Goal: Find specific page/section: Find specific page/section

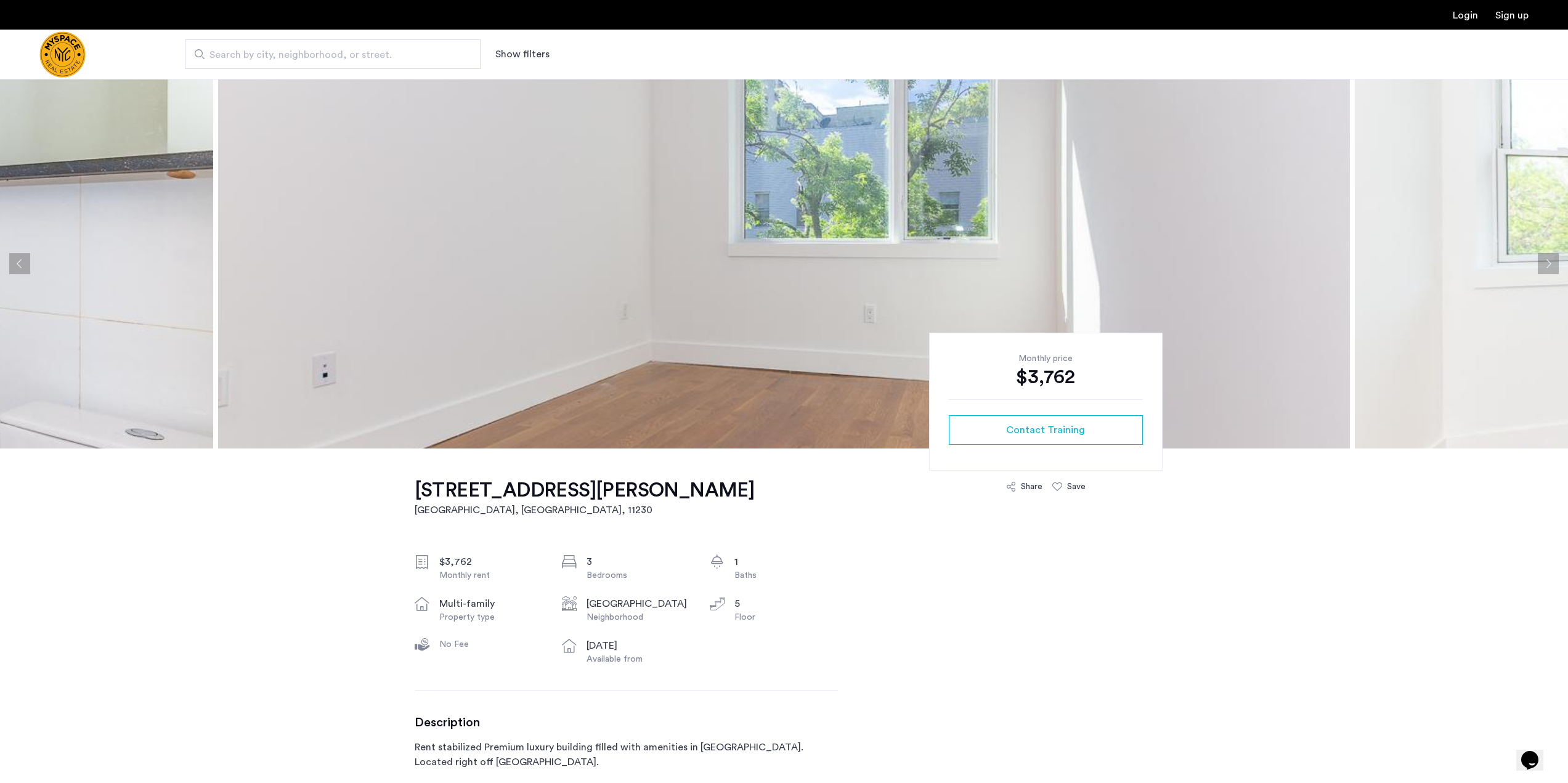
click at [677, 372] on img at bounding box center [784, 263] width 1132 height 370
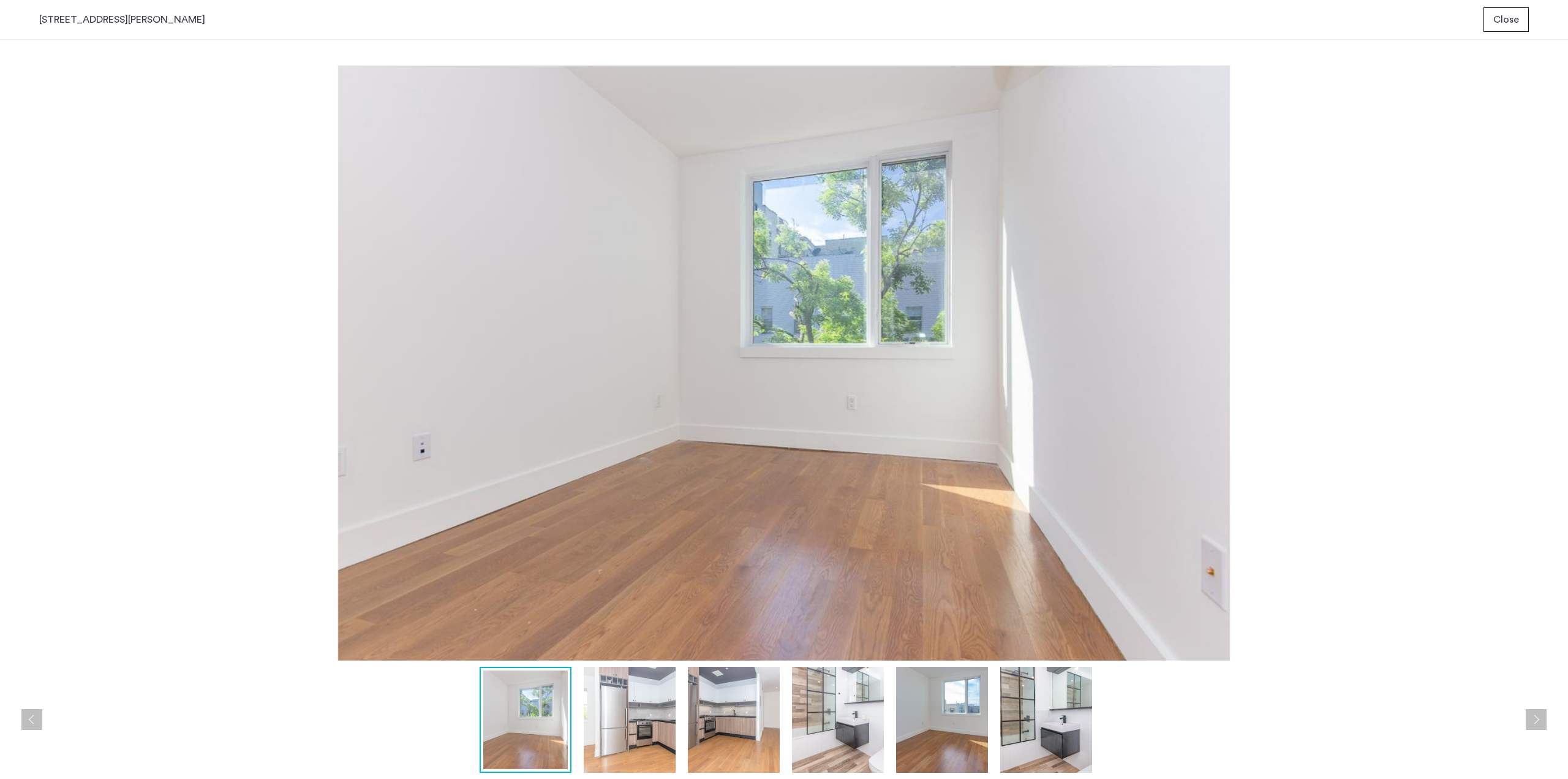
click at [1530, 722] on button "Next apartment" at bounding box center [1535, 718] width 20 height 20
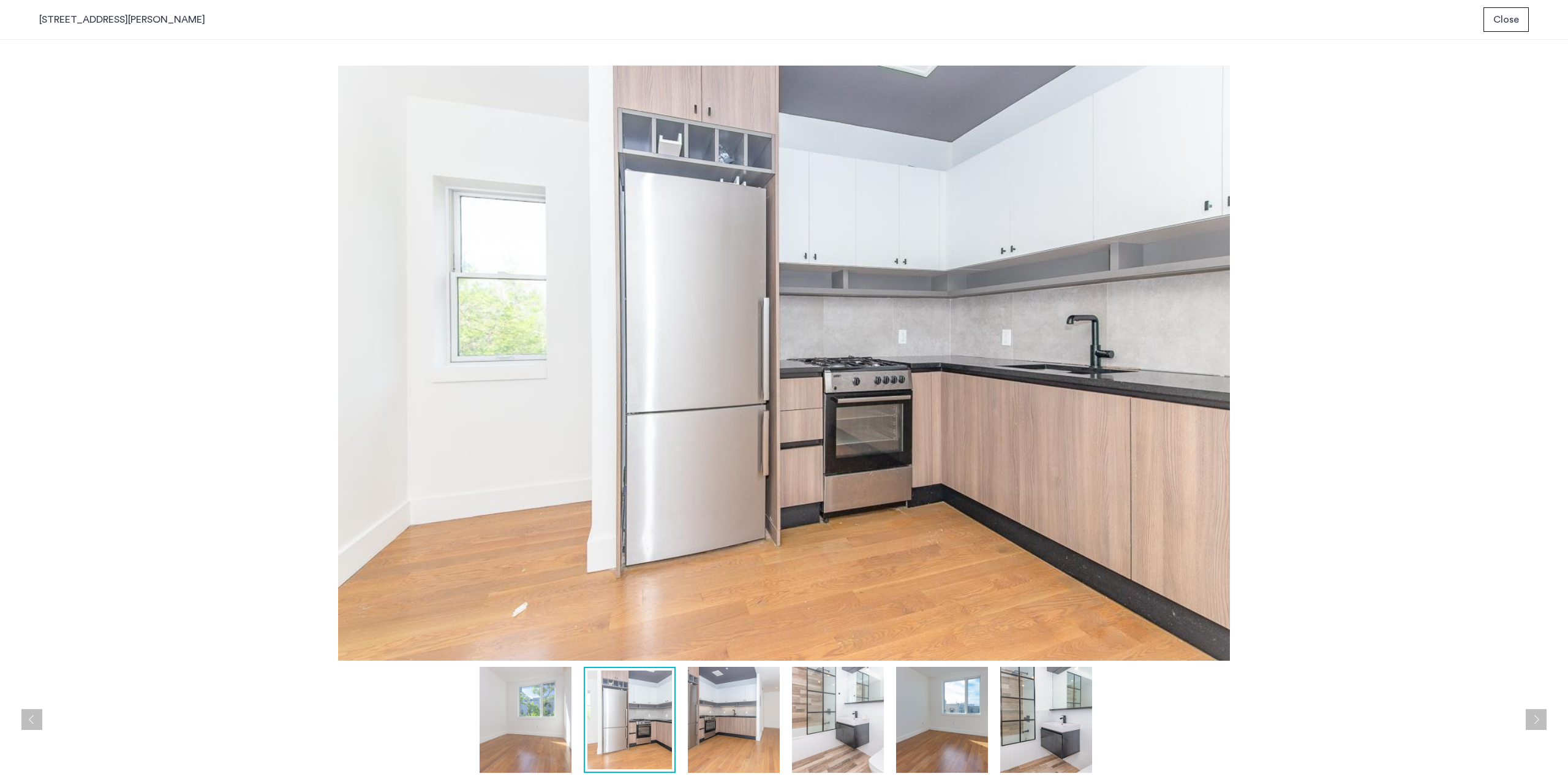
click at [1530, 722] on button "Next apartment" at bounding box center [1535, 718] width 20 height 20
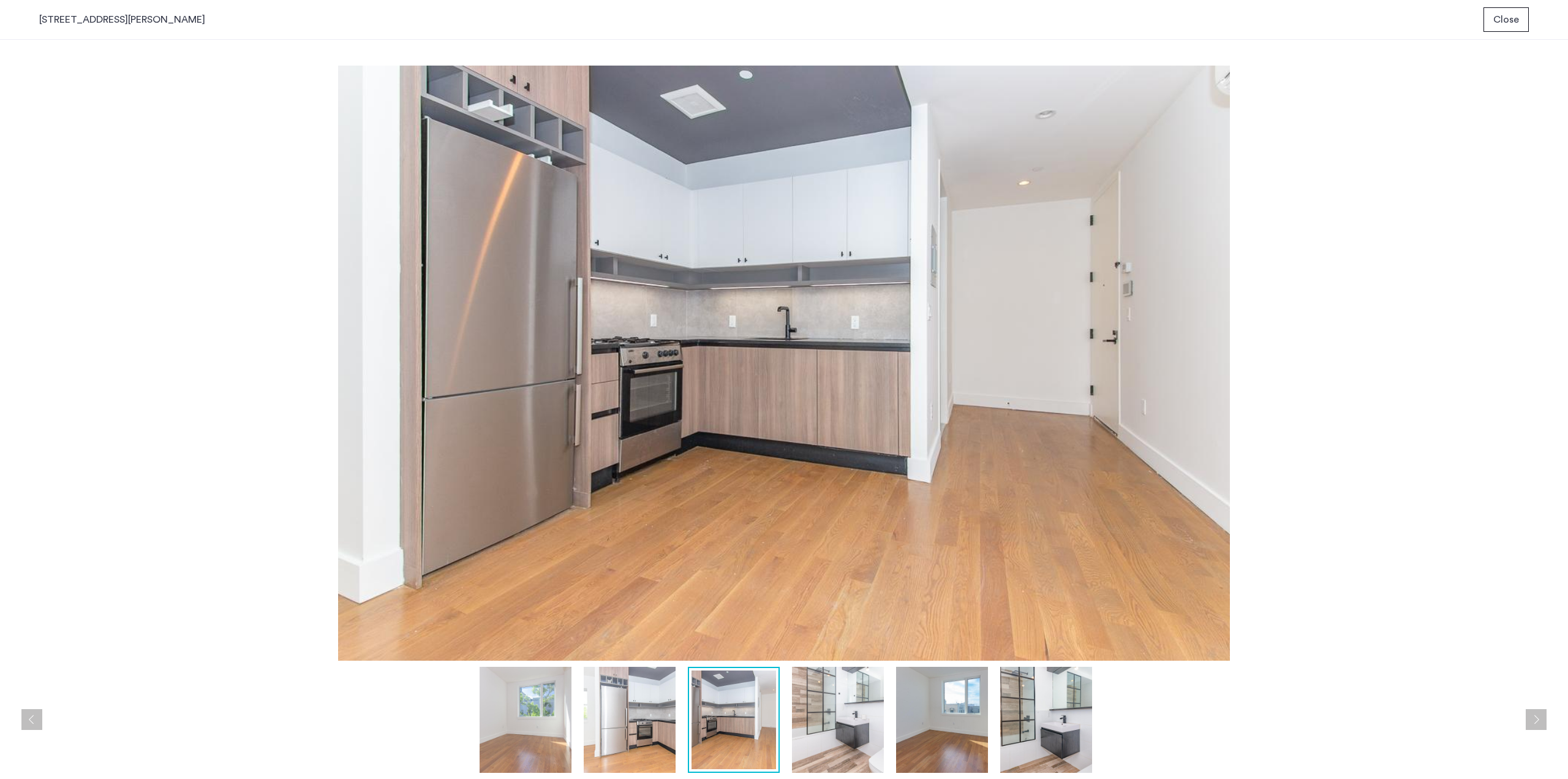
click at [1530, 722] on button "Next apartment" at bounding box center [1535, 718] width 20 height 20
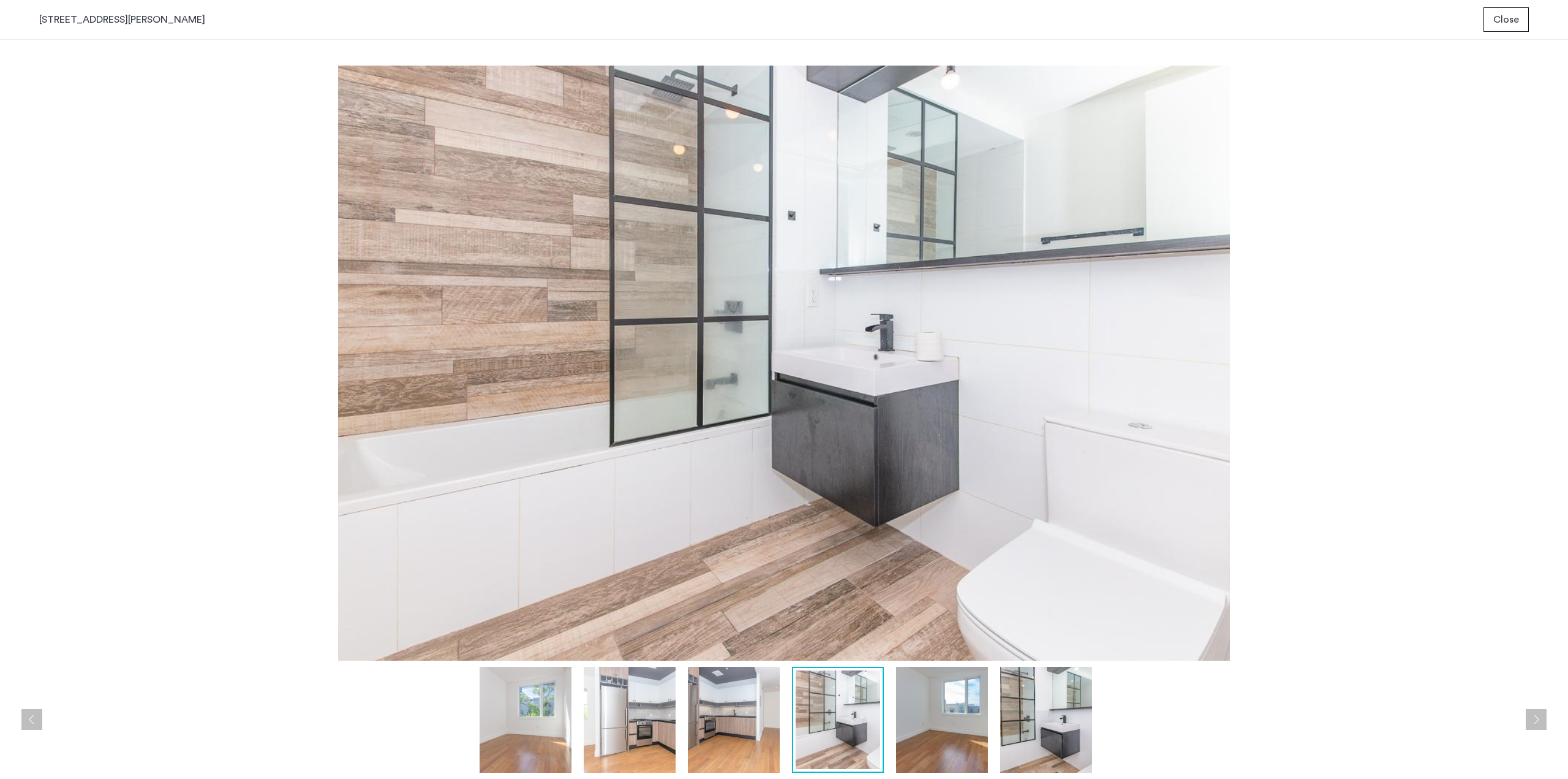
click at [1530, 722] on button "Next apartment" at bounding box center [1535, 718] width 20 height 20
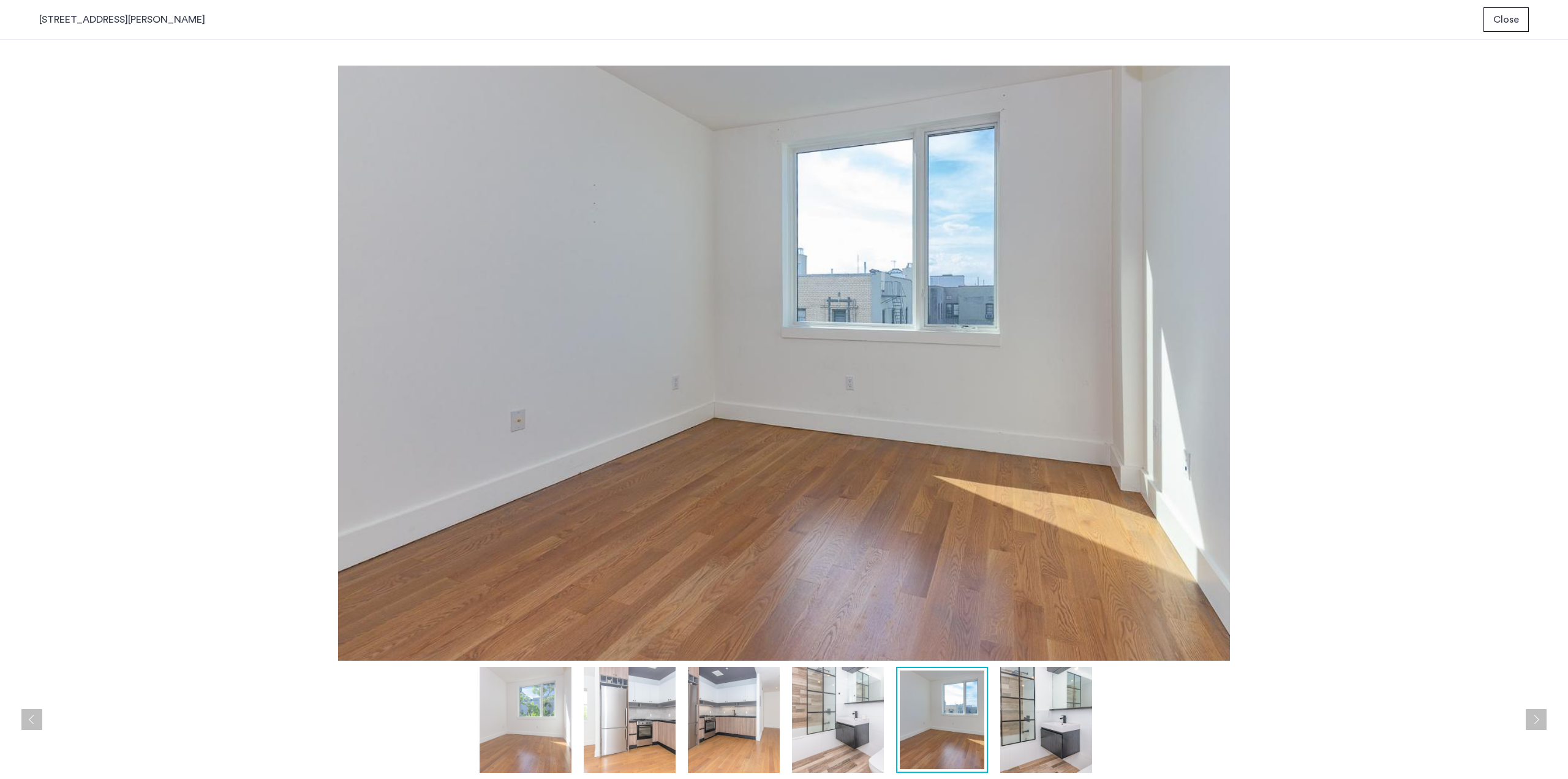
click at [1530, 722] on button "Next apartment" at bounding box center [1535, 718] width 20 height 20
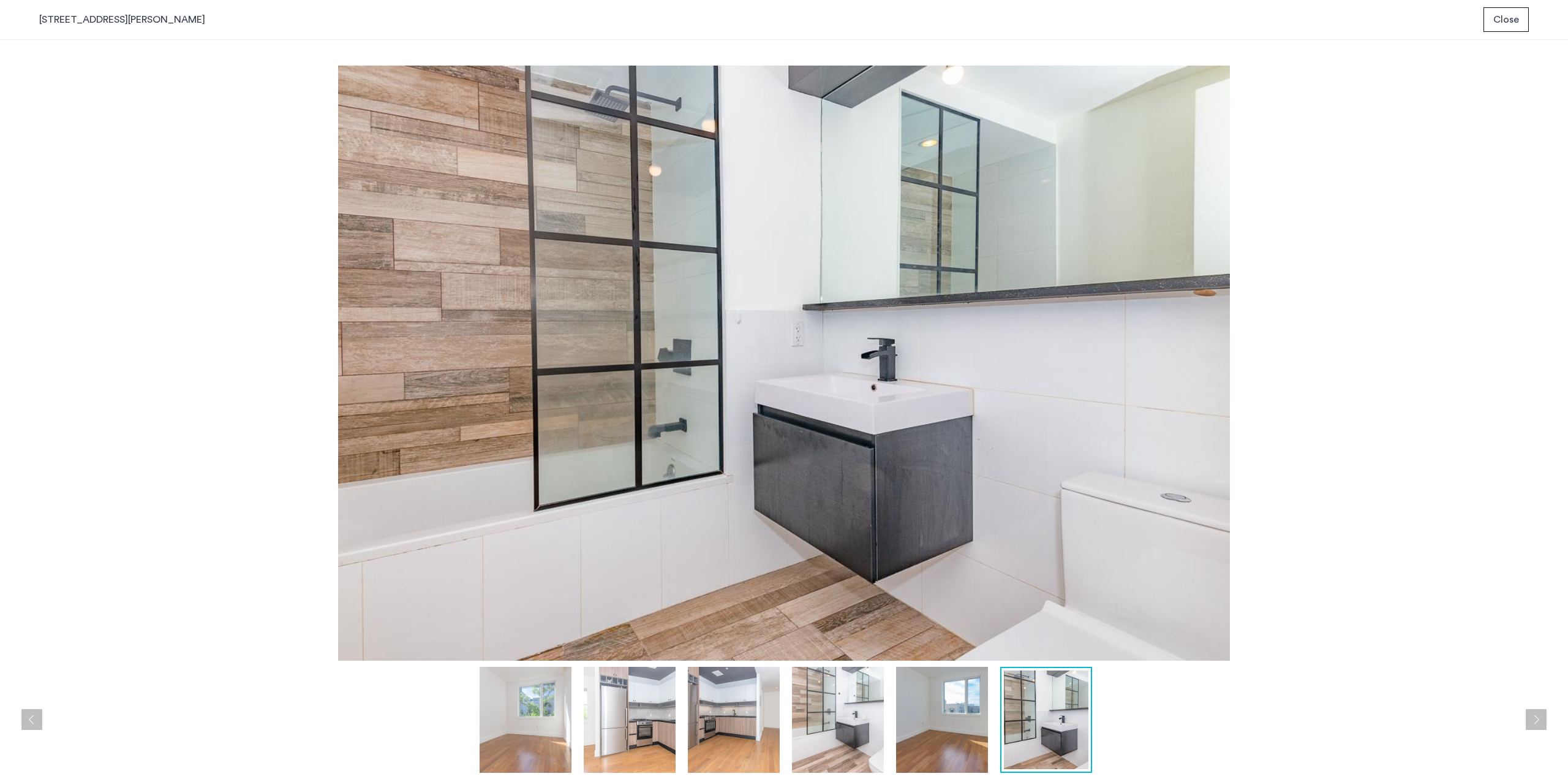
click at [1507, 20] on span "Close" at bounding box center [1505, 20] width 25 height 15
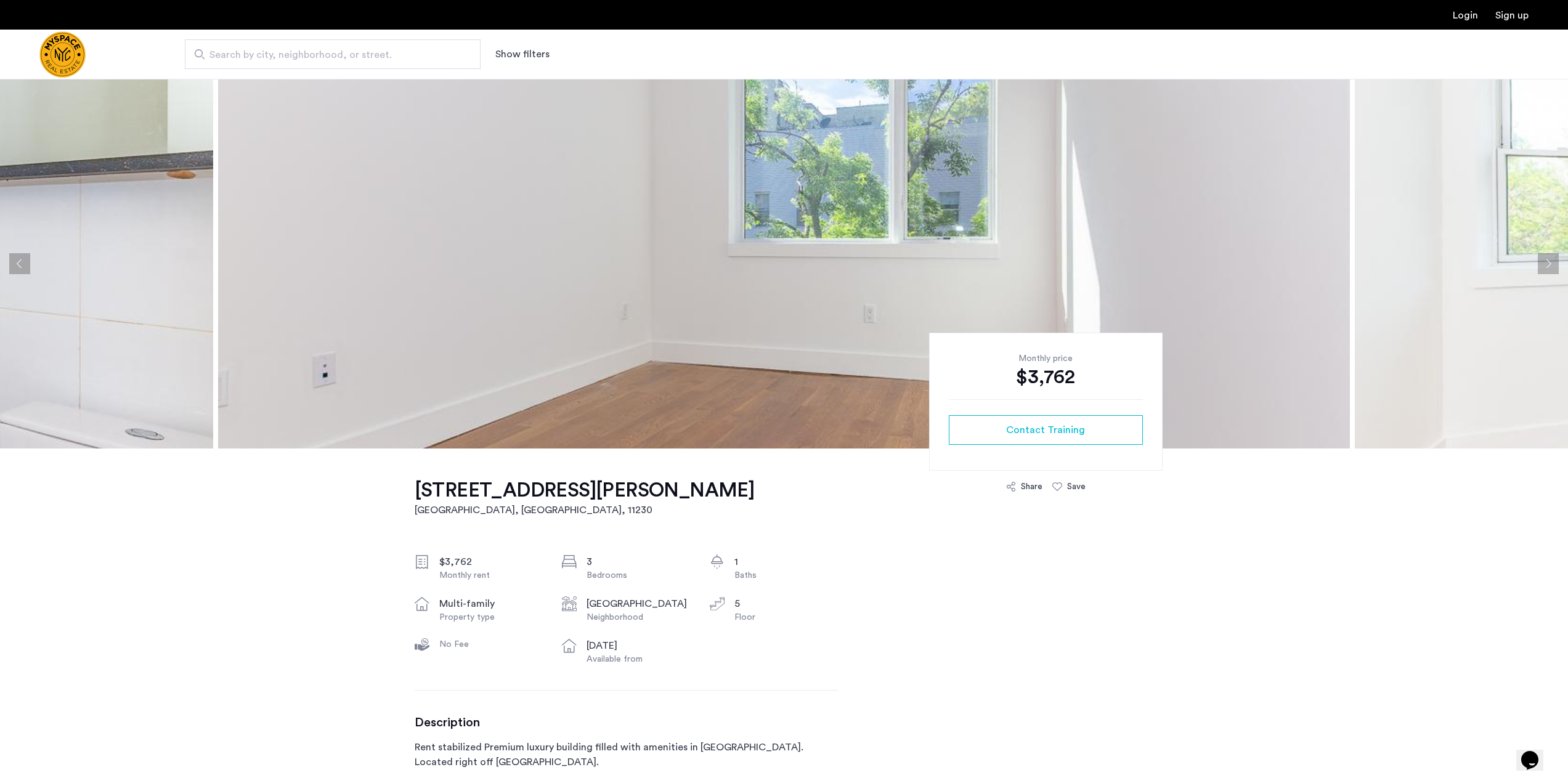
click at [563, 333] on img at bounding box center [784, 263] width 1132 height 370
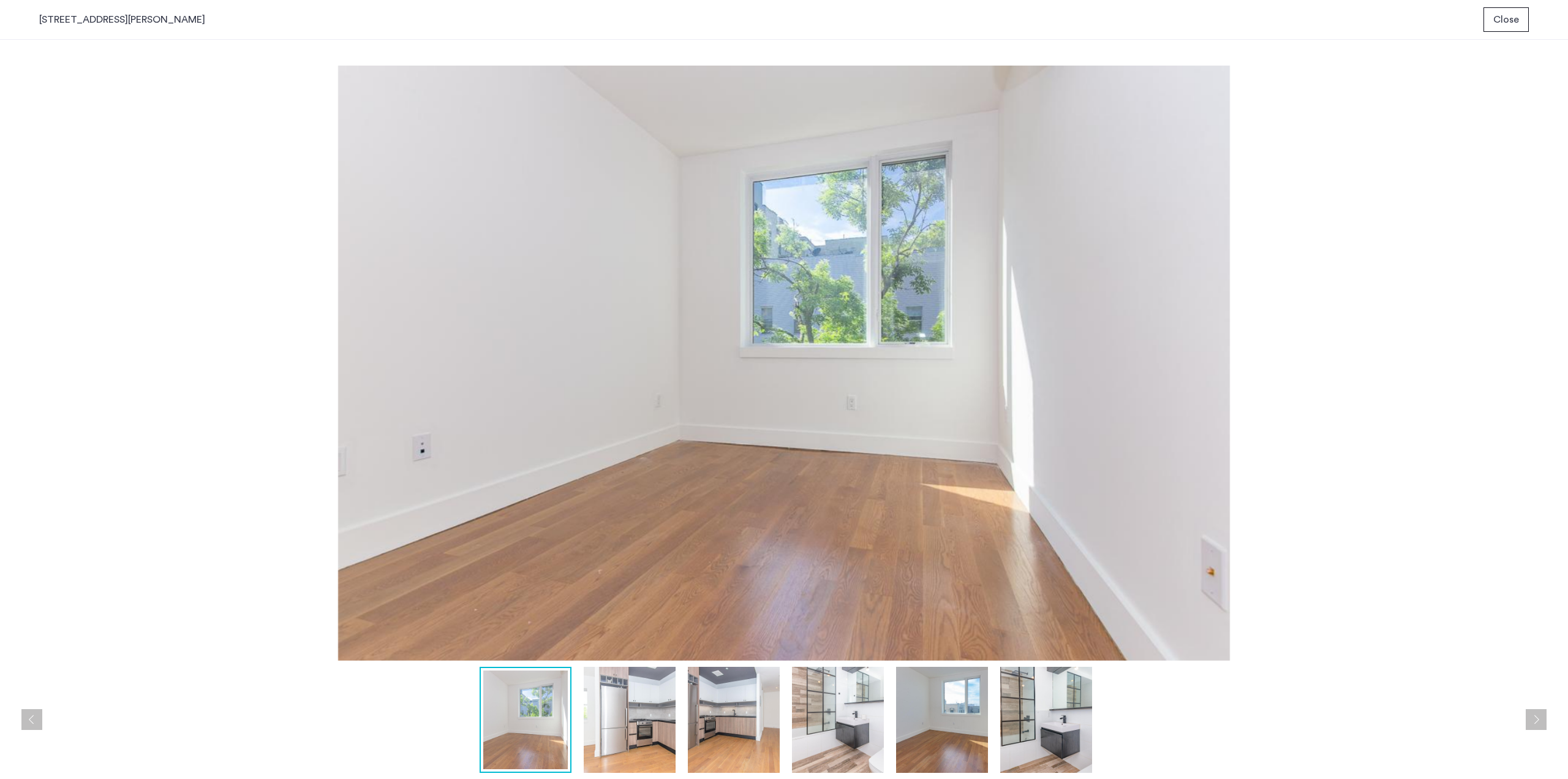
click at [1507, 20] on span "Close" at bounding box center [1505, 20] width 25 height 15
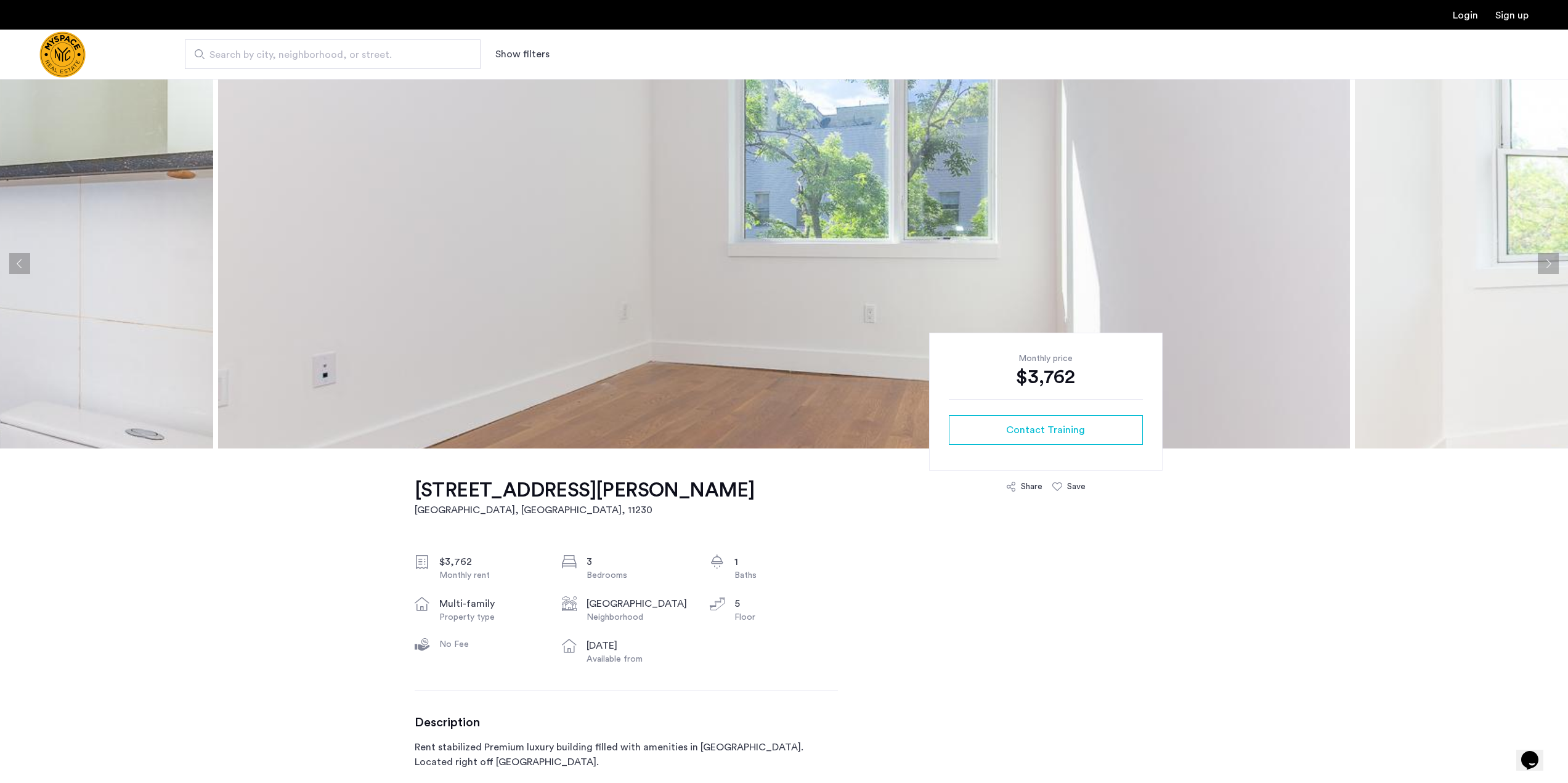
drag, startPoint x: 377, startPoint y: 526, endPoint x: 502, endPoint y: 187, distance: 361.3
drag, startPoint x: 400, startPoint y: 487, endPoint x: 548, endPoint y: 485, distance: 148.0
copy h1 "[STREET_ADDRESS][PERSON_NAME]"
click at [439, 54] on span "Search by city, neighborhood, or street." at bounding box center [327, 55] width 236 height 15
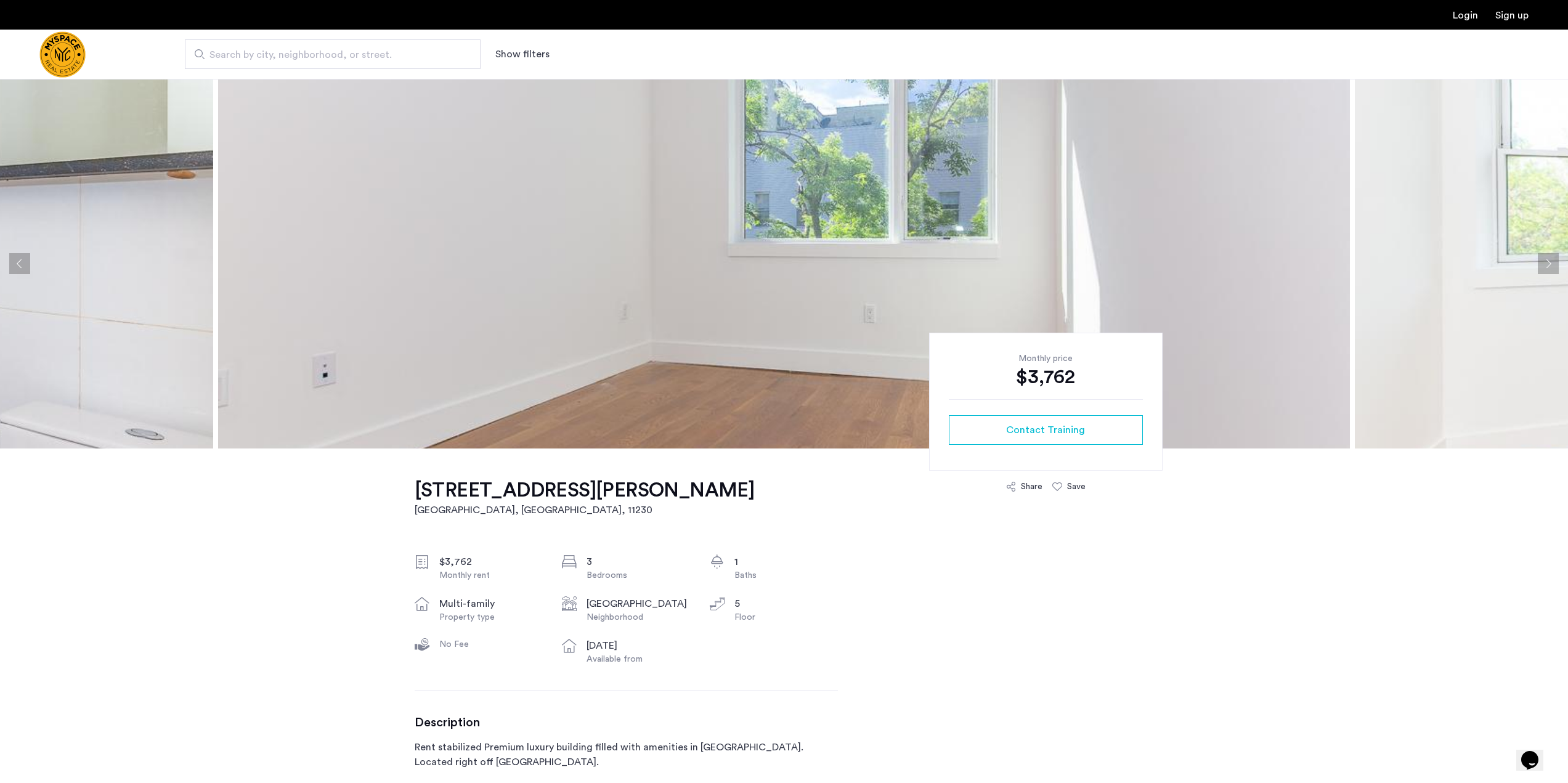
click at [439, 54] on input "Search by city, neighborhood, or street." at bounding box center [332, 54] width 296 height 30
drag, startPoint x: 439, startPoint y: 54, endPoint x: 332, endPoint y: 48, distance: 107.2
click at [332, 48] on span "Search by city, neighborhood, or street." at bounding box center [327, 55] width 236 height 15
click at [332, 48] on input "Search by city, neighborhood, or street." at bounding box center [332, 54] width 296 height 30
drag, startPoint x: 332, startPoint y: 51, endPoint x: 309, endPoint y: 53, distance: 23.1
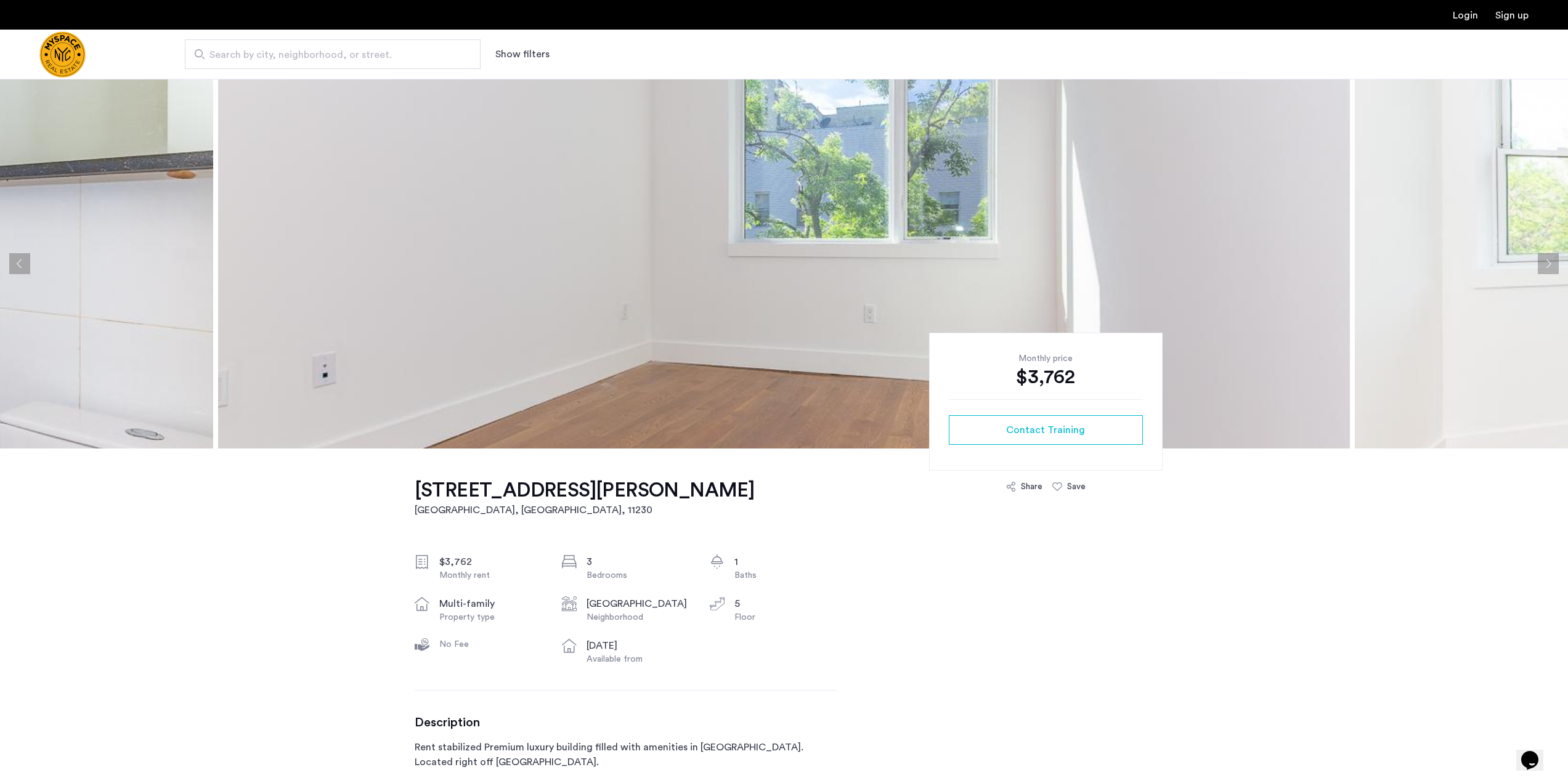
click at [309, 53] on span "Search by city, neighborhood, or street." at bounding box center [327, 55] width 236 height 15
click at [309, 53] on input "Search by city, neighborhood, or street." at bounding box center [332, 54] width 296 height 30
paste input "**********"
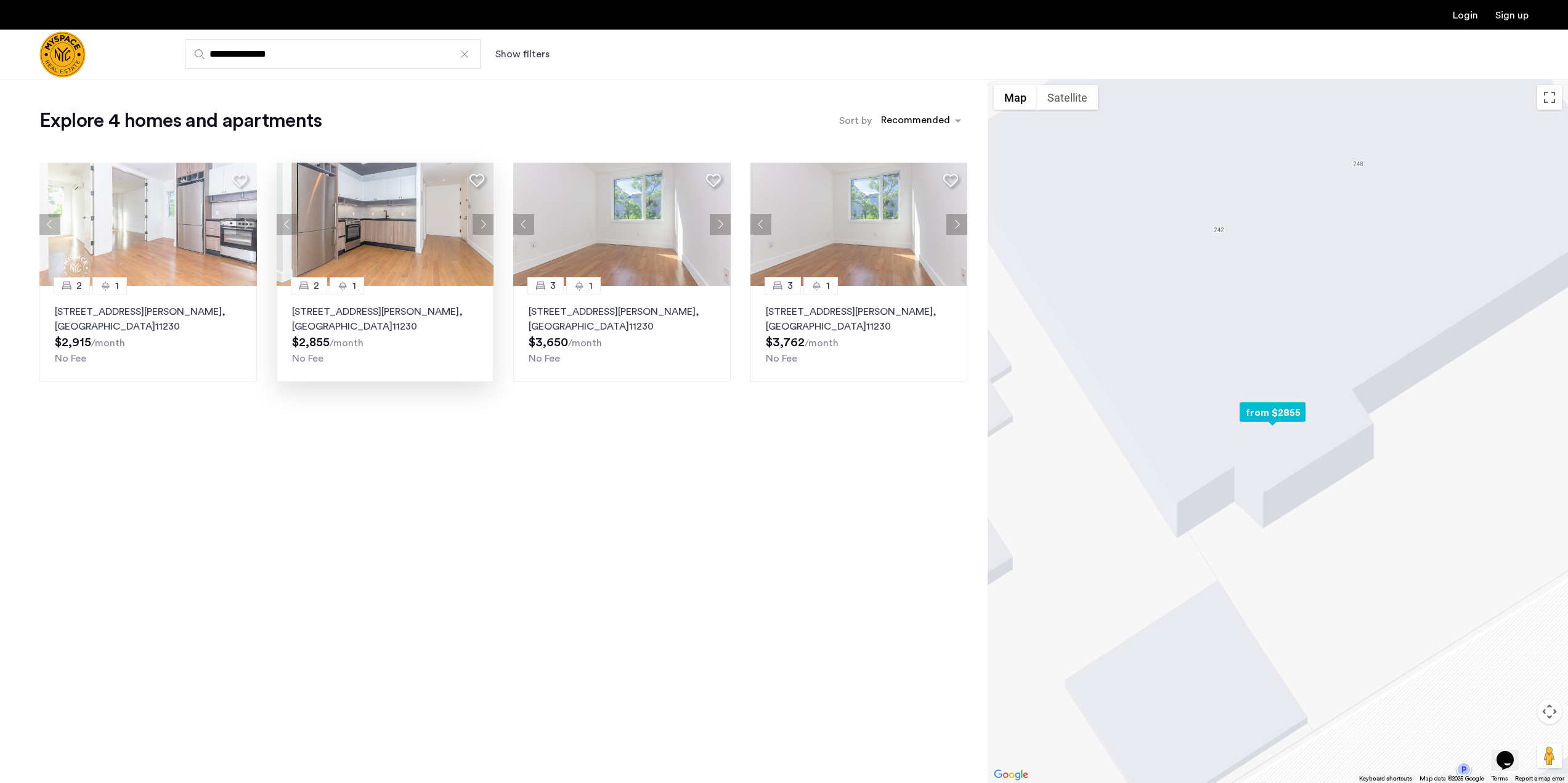
type input "**********"
click at [441, 204] on img at bounding box center [385, 224] width 217 height 124
click at [168, 237] on img at bounding box center [148, 224] width 217 height 124
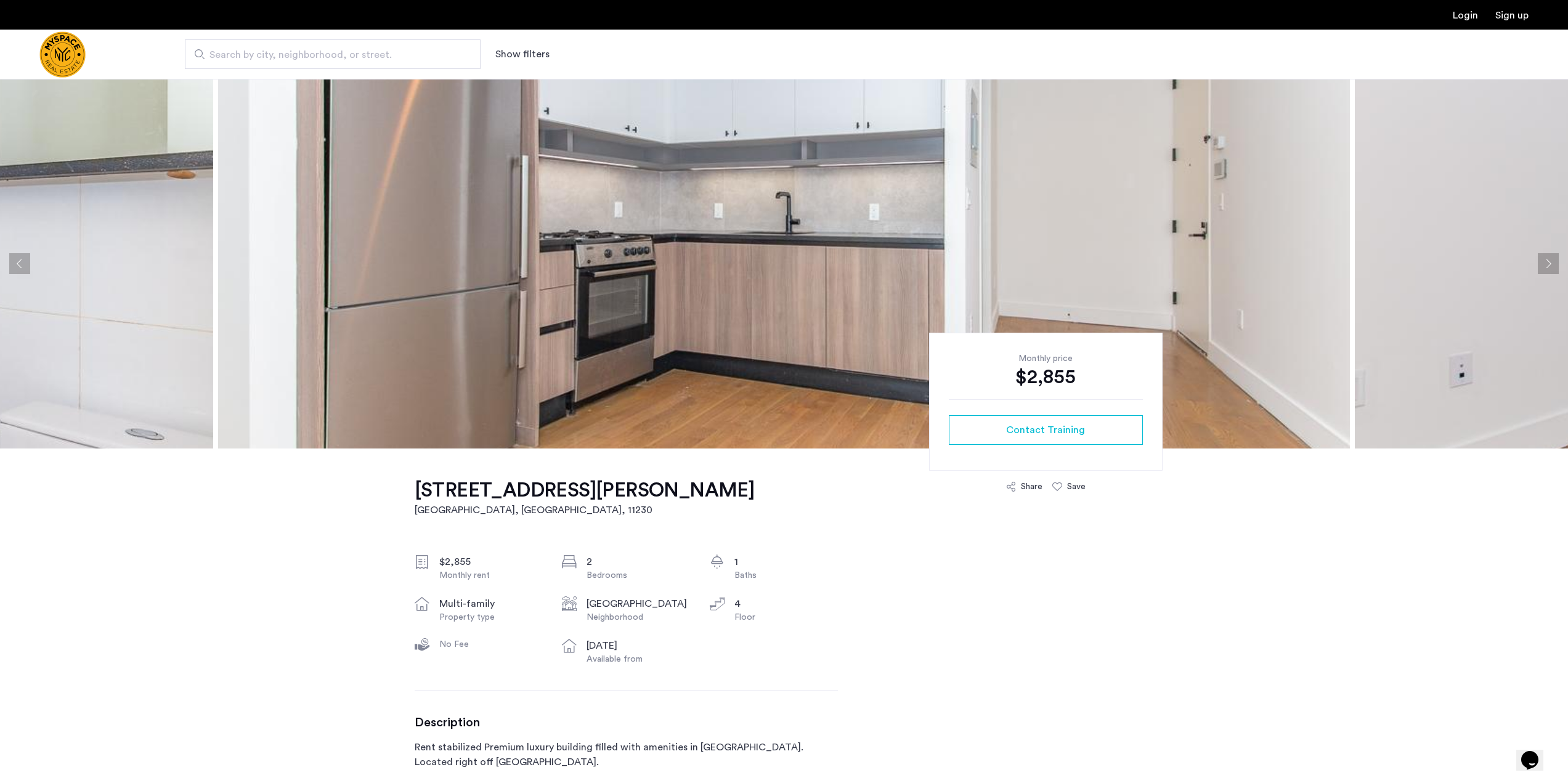
click at [617, 268] on img at bounding box center [784, 263] width 1132 height 370
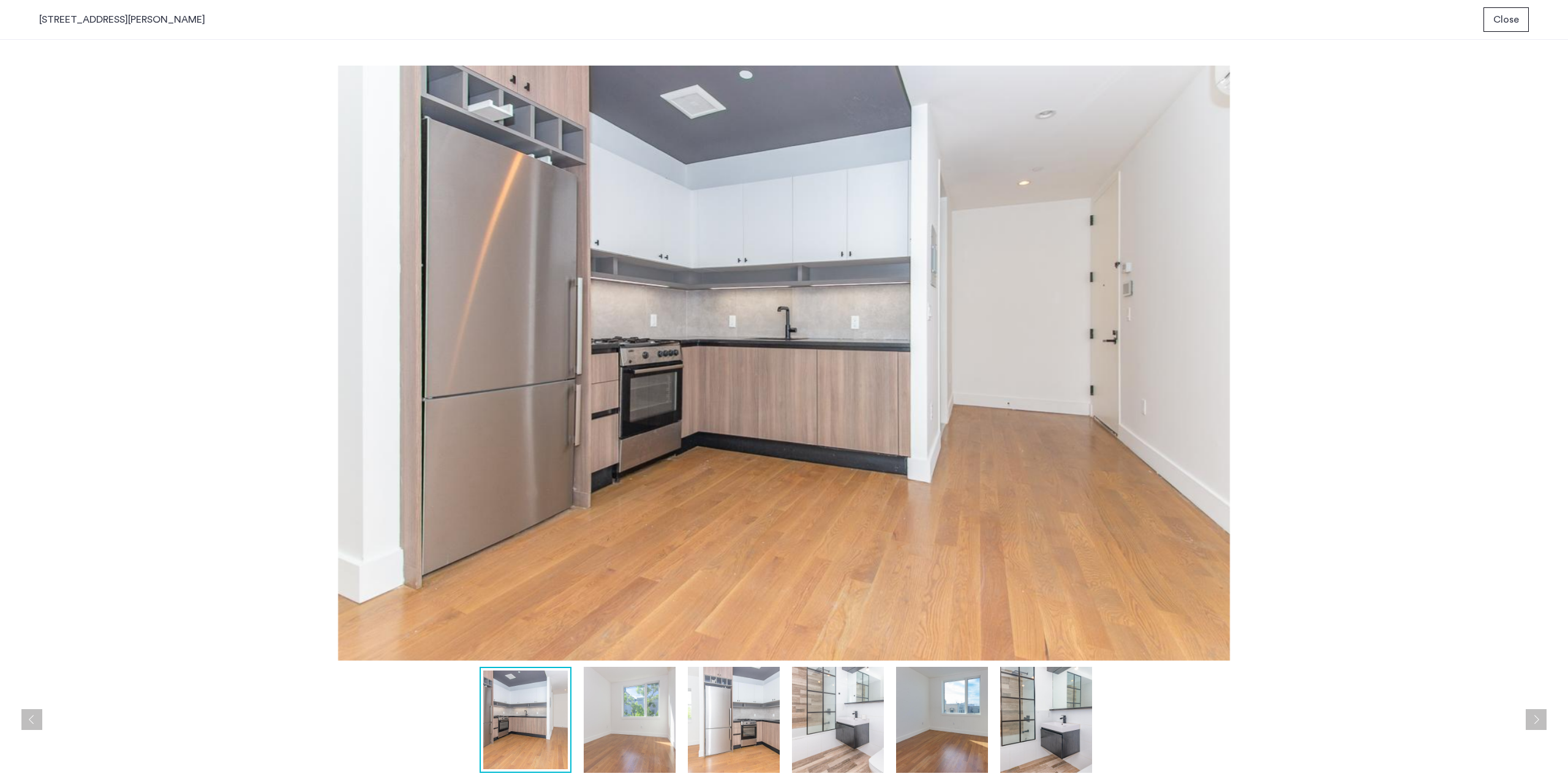
click at [1534, 721] on button "Next apartment" at bounding box center [1535, 718] width 20 height 20
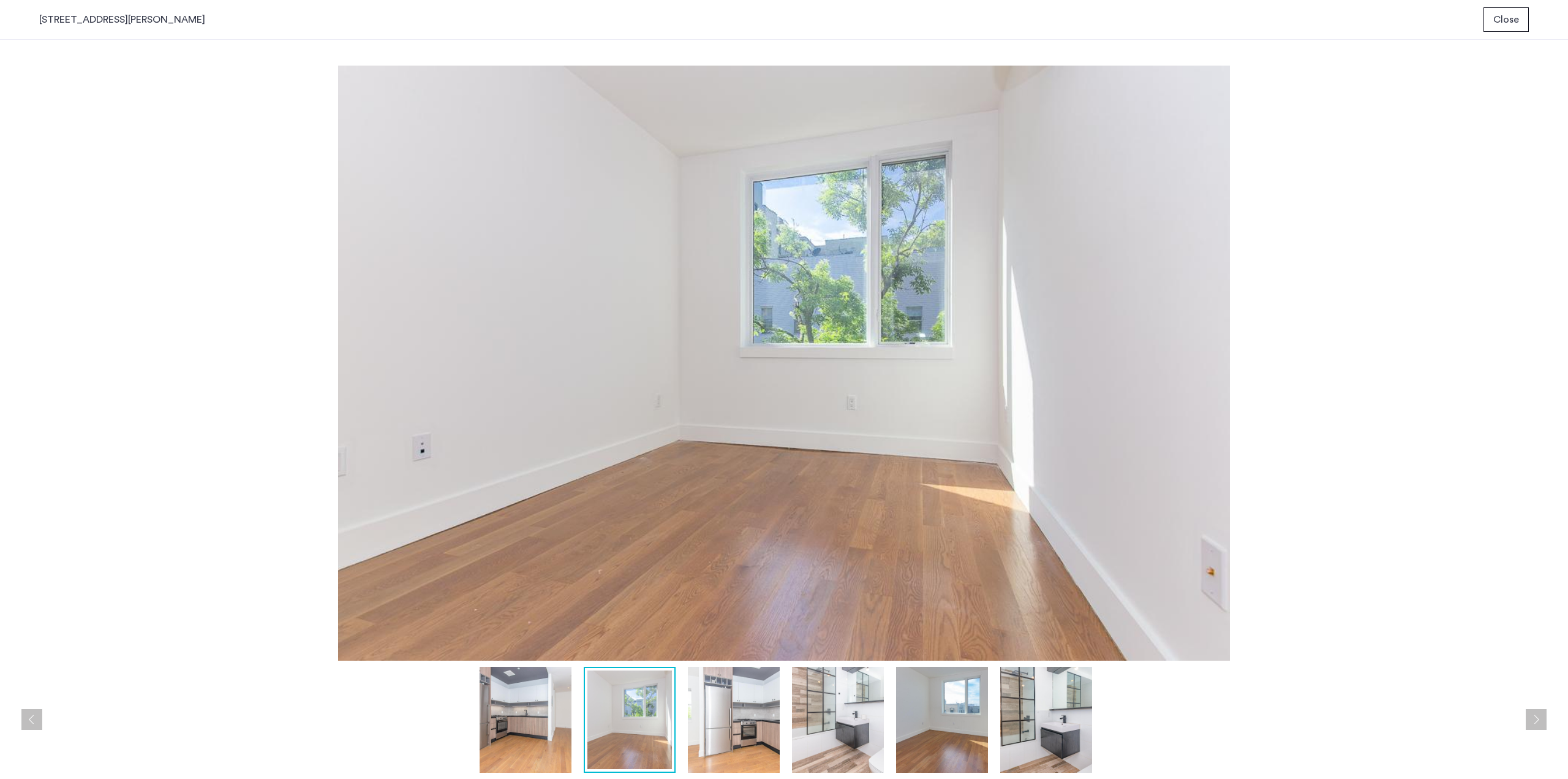
click at [1534, 721] on button "Next apartment" at bounding box center [1535, 718] width 20 height 20
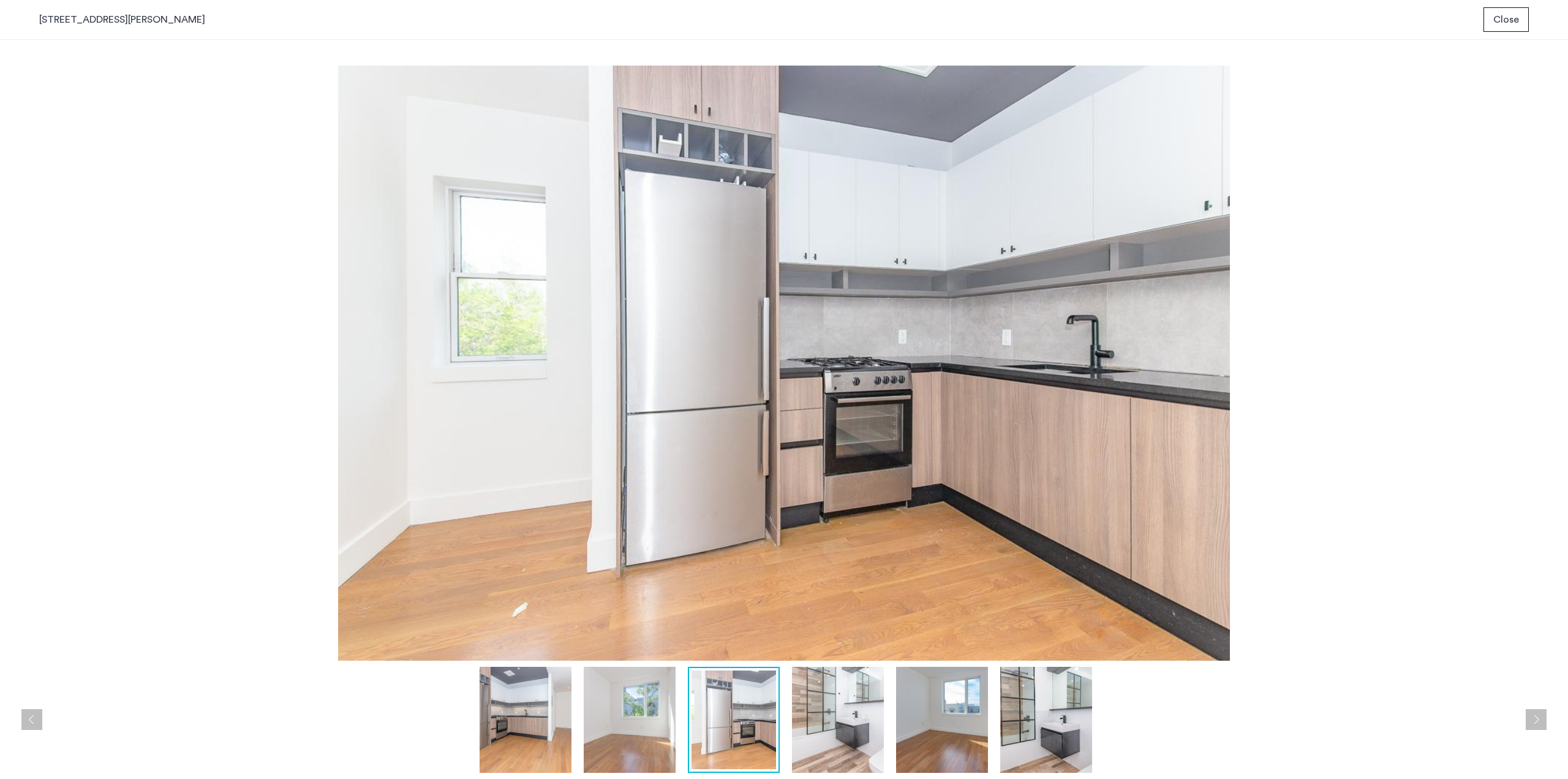
click at [1534, 721] on button "Next apartment" at bounding box center [1535, 718] width 20 height 20
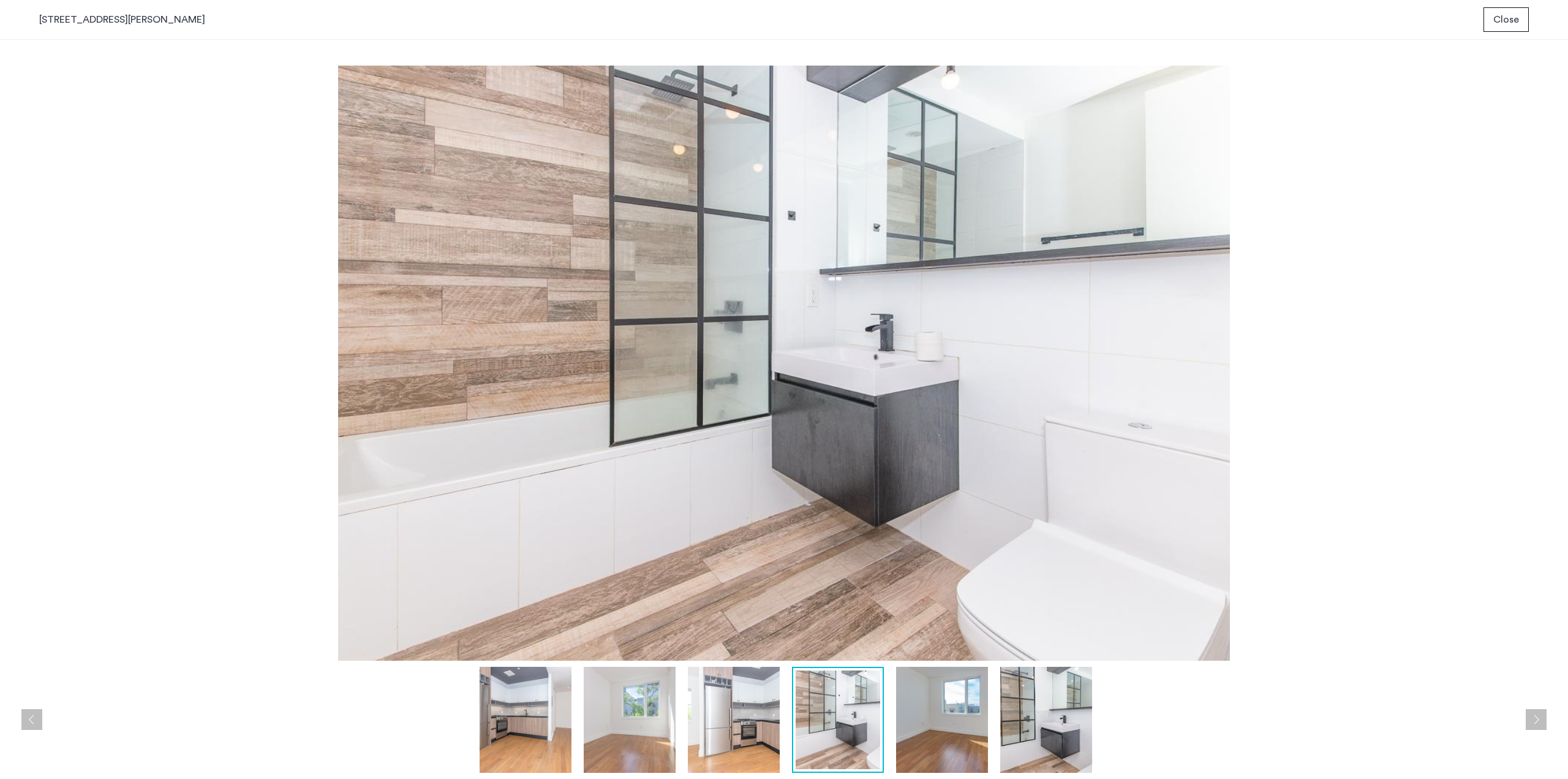
click at [1534, 721] on button "Next apartment" at bounding box center [1535, 718] width 20 height 20
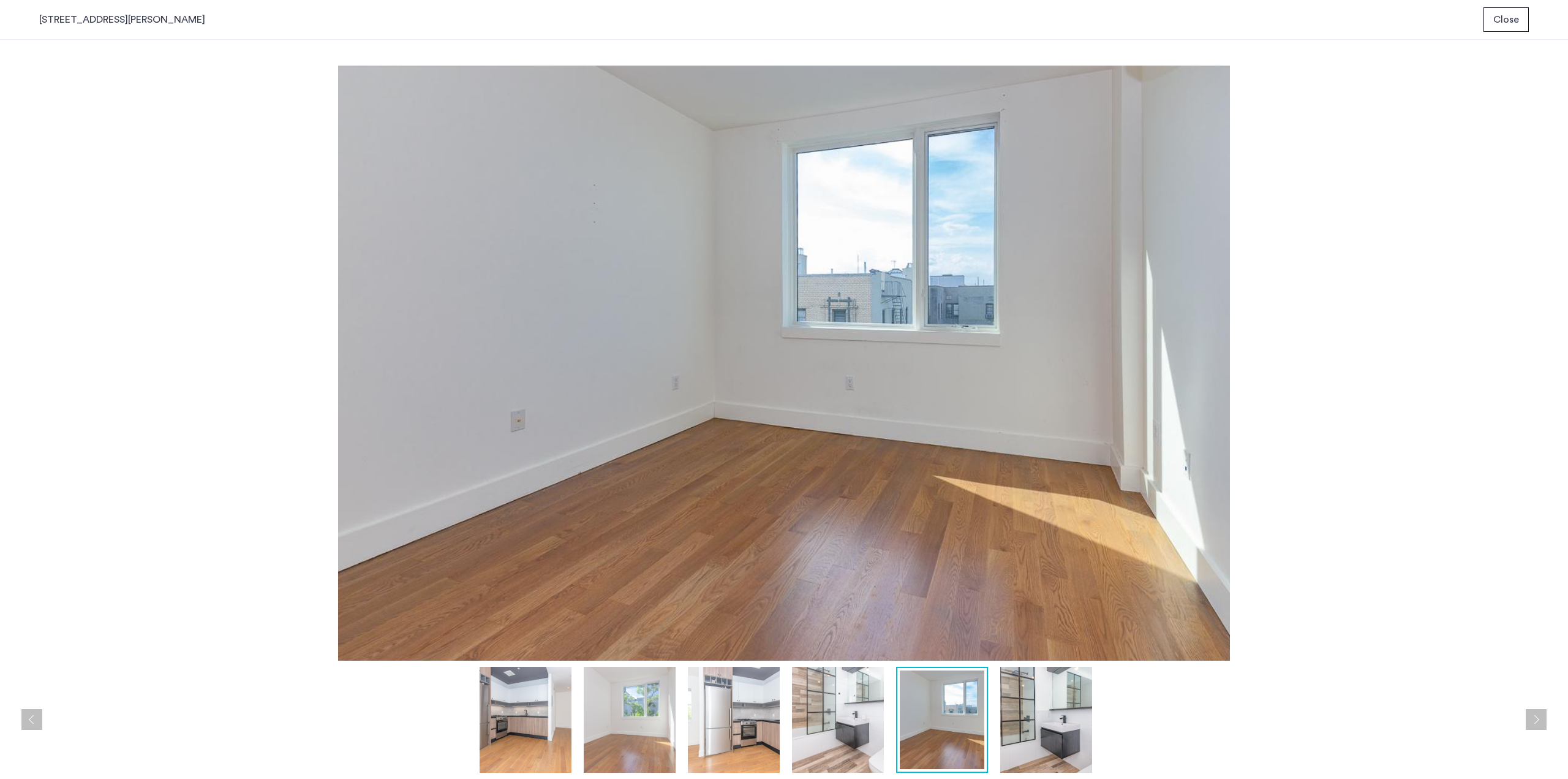
click at [1534, 721] on button "Next apartment" at bounding box center [1535, 718] width 20 height 20
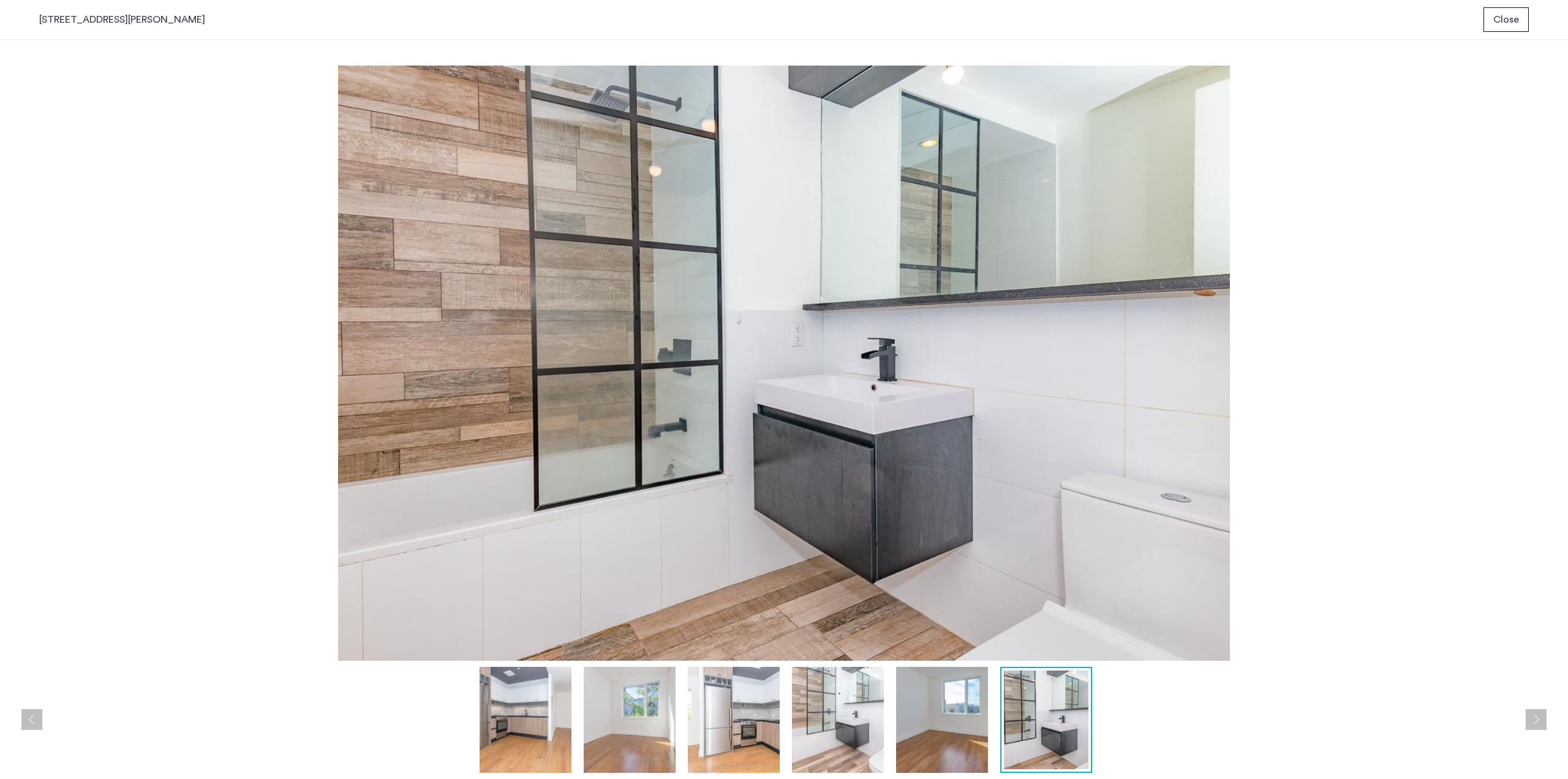
click at [1512, 11] on button "Close" at bounding box center [1506, 20] width 45 height 25
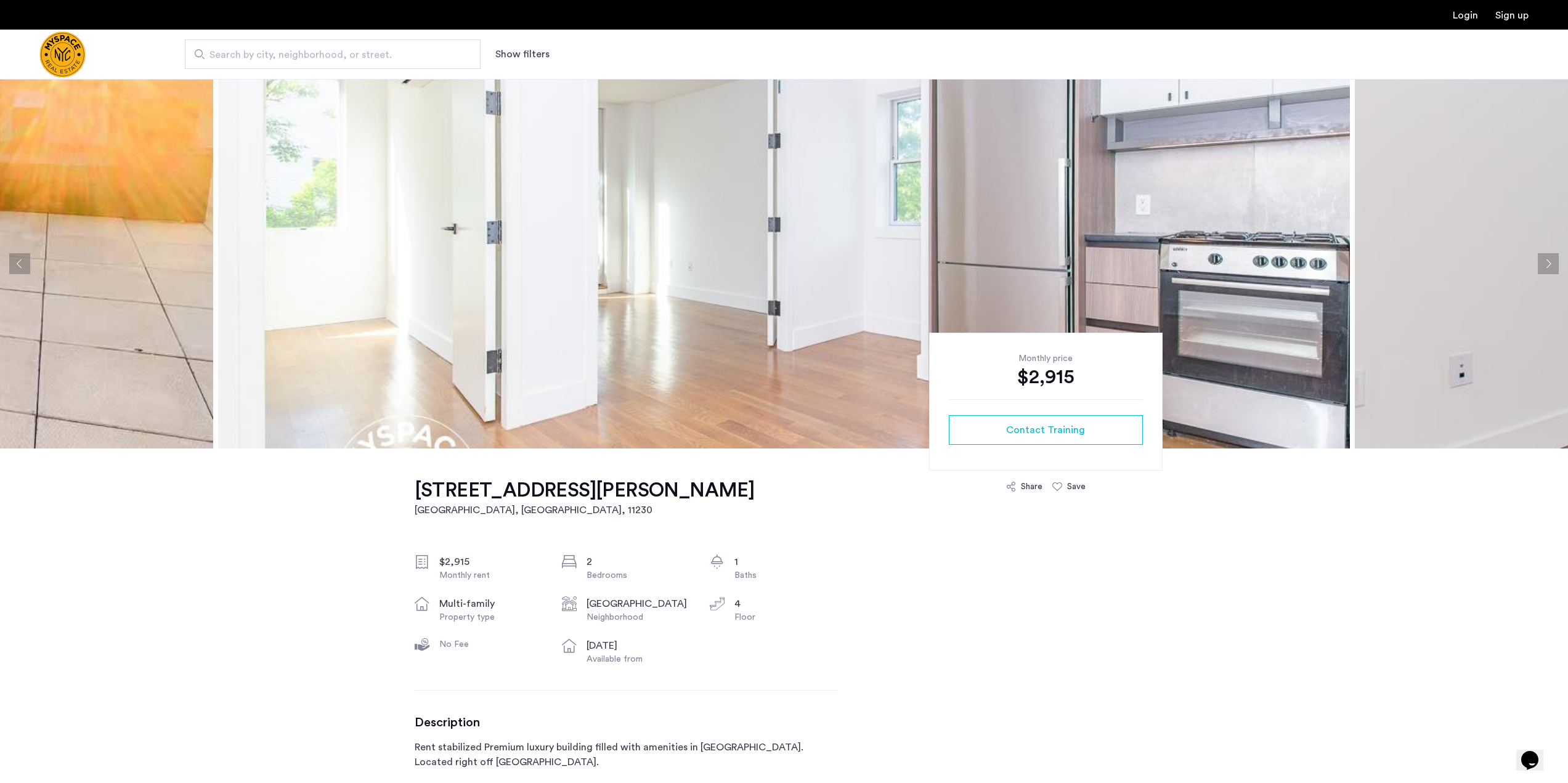
click at [642, 341] on img at bounding box center [784, 263] width 1132 height 370
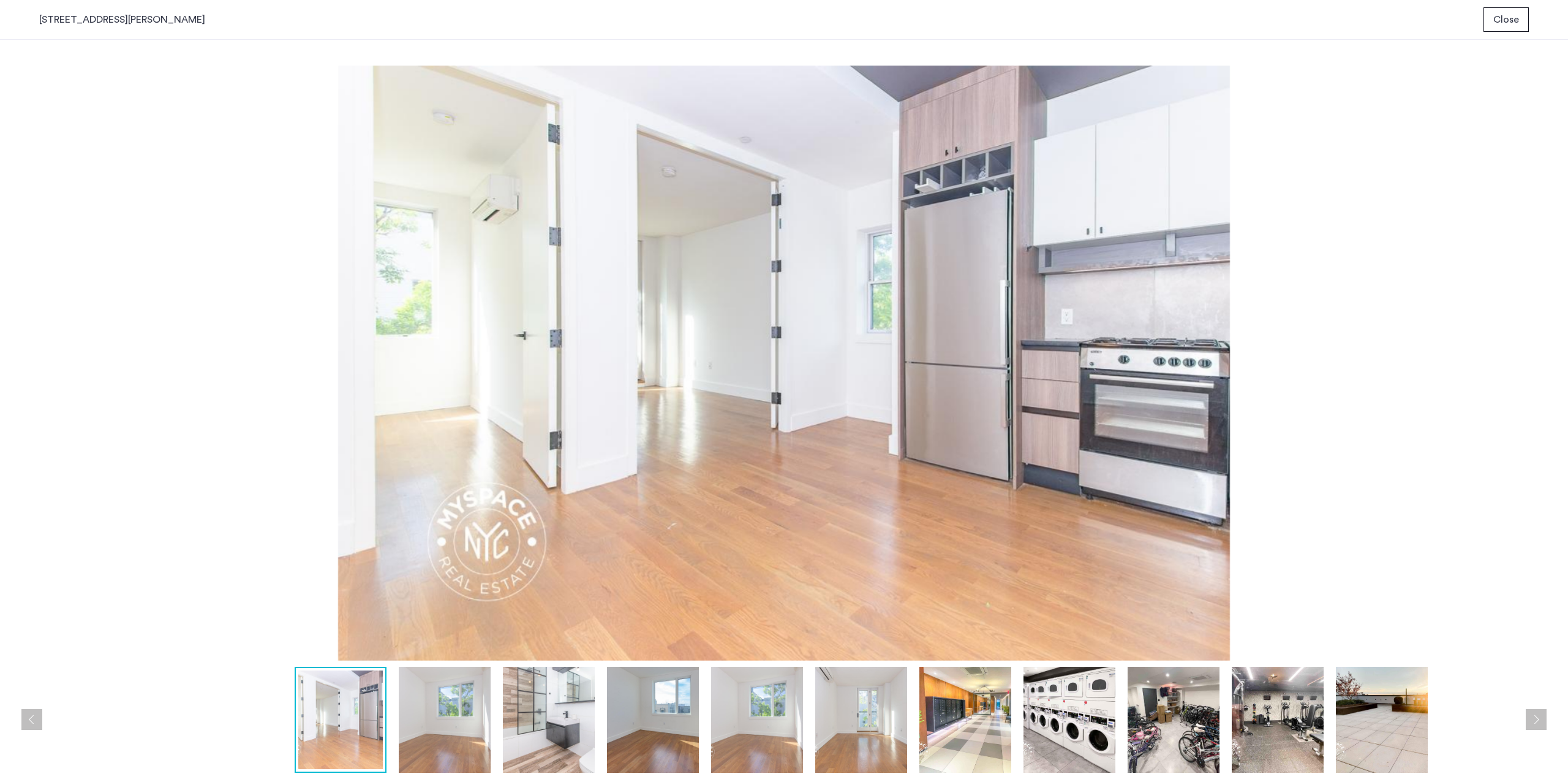
click at [1537, 713] on button "Next apartment" at bounding box center [1535, 718] width 20 height 20
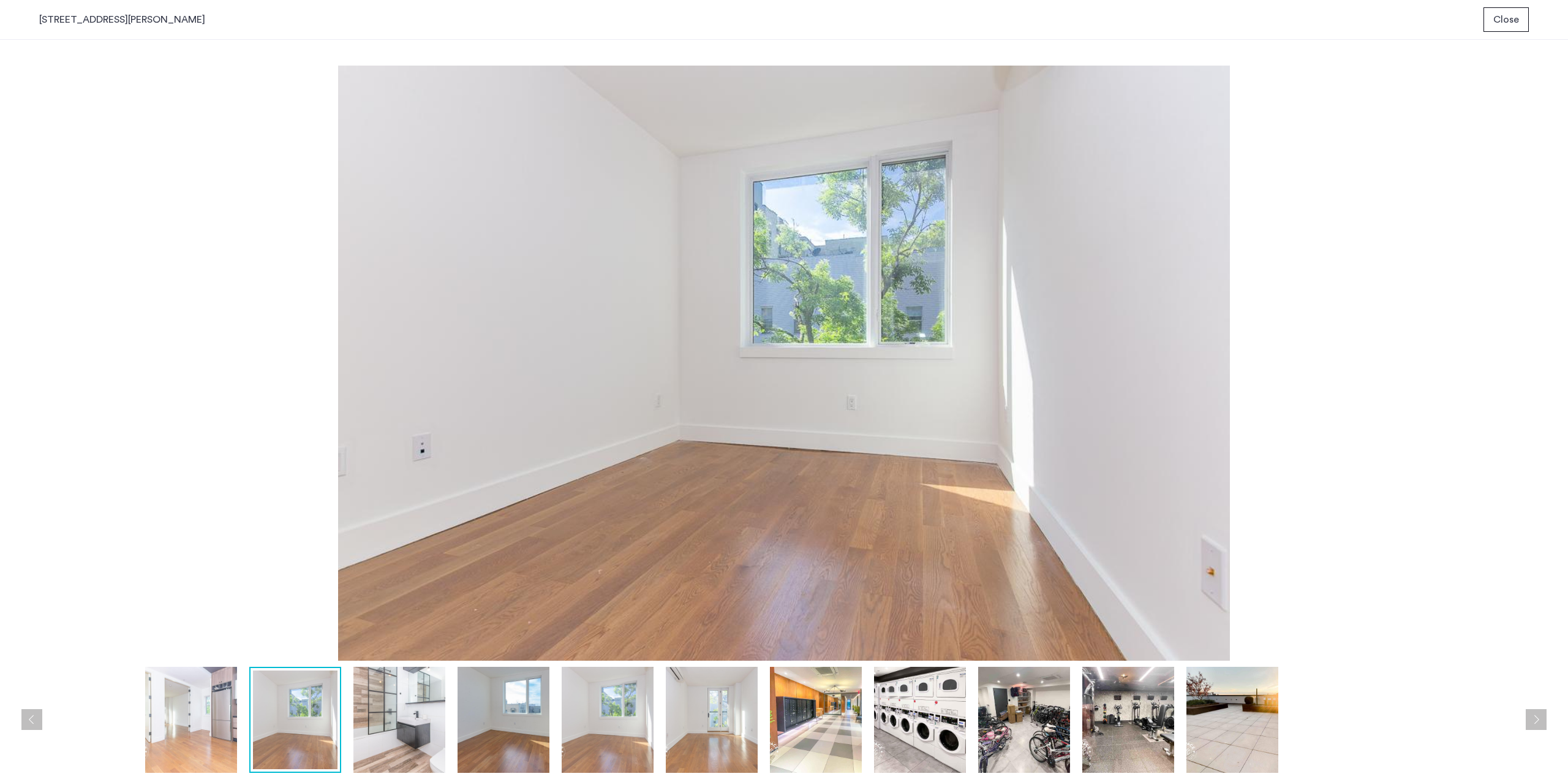
click at [1537, 713] on button "Next apartment" at bounding box center [1535, 718] width 20 height 20
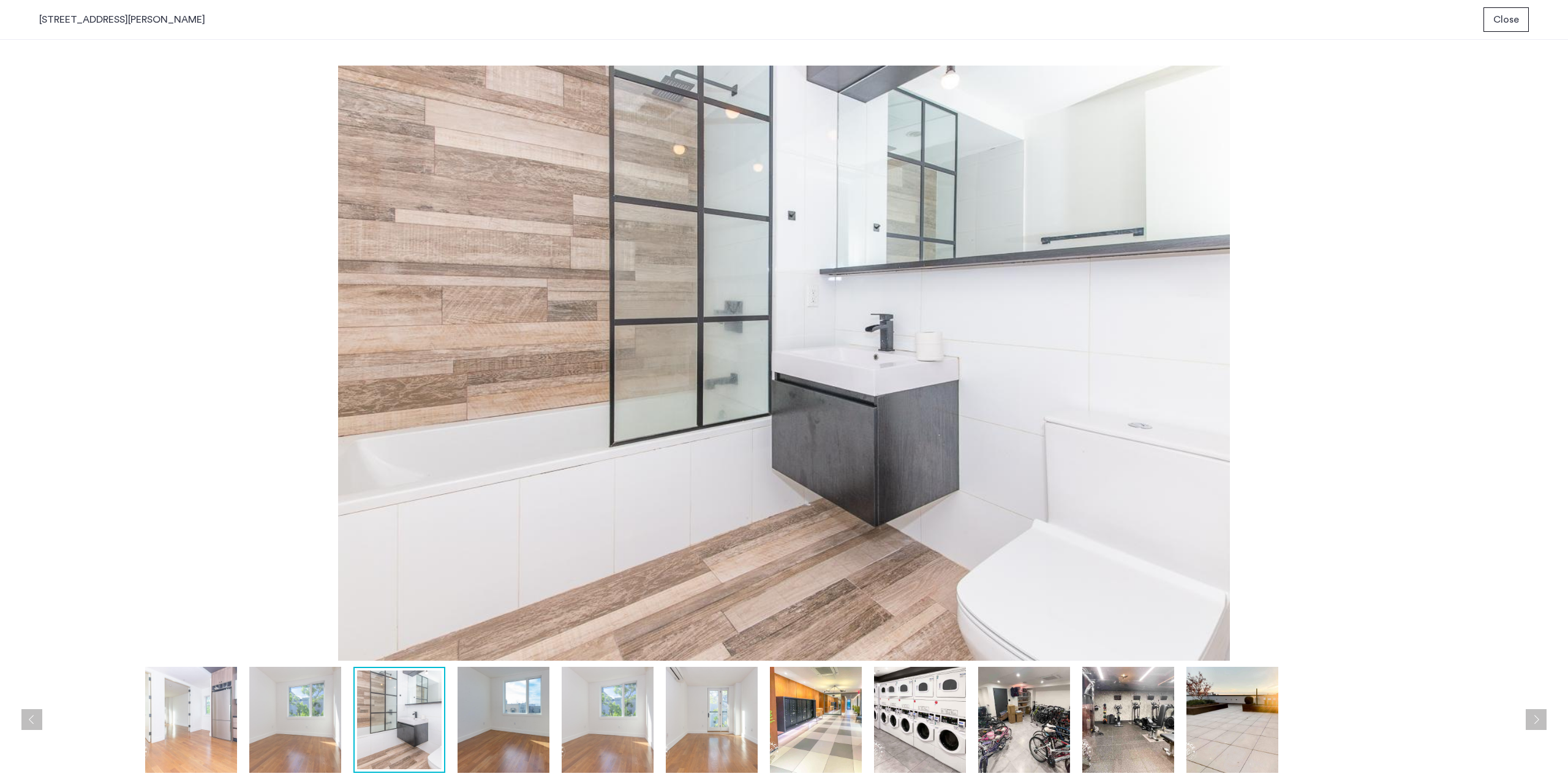
click at [1537, 713] on button "Next apartment" at bounding box center [1535, 718] width 20 height 20
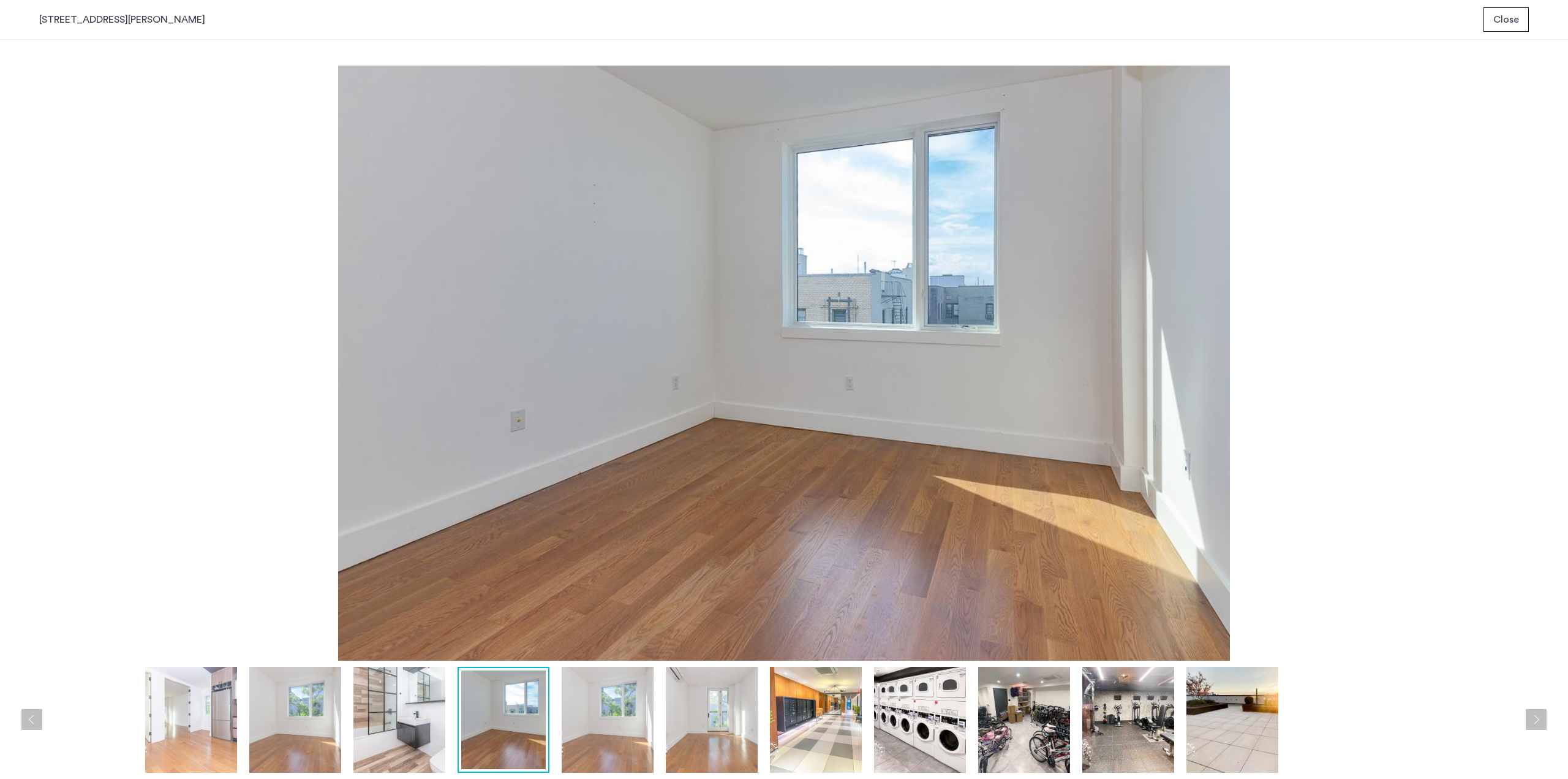
click at [1537, 713] on button "Next apartment" at bounding box center [1535, 718] width 20 height 20
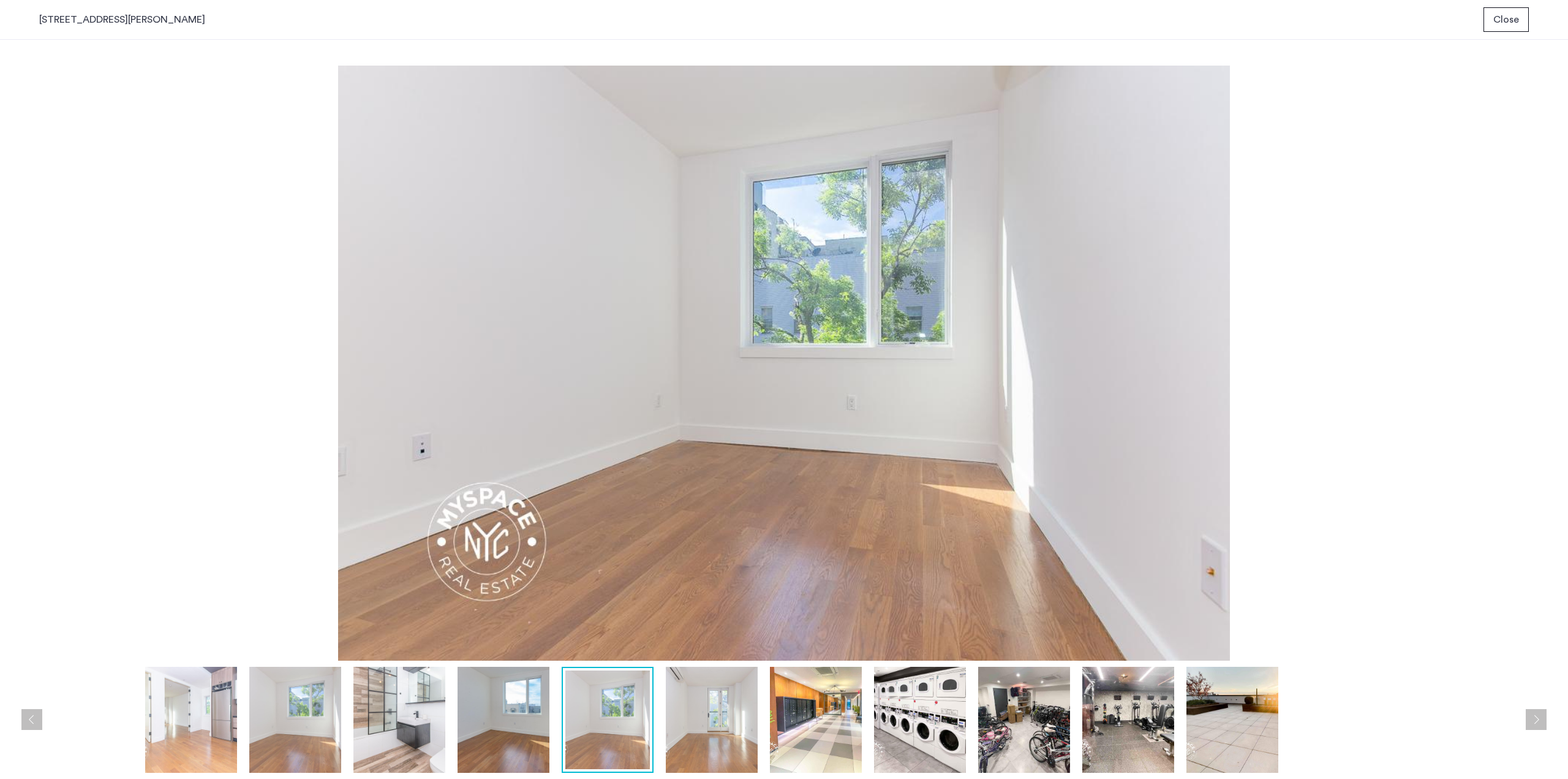
click at [1537, 713] on button "Next apartment" at bounding box center [1535, 718] width 20 height 20
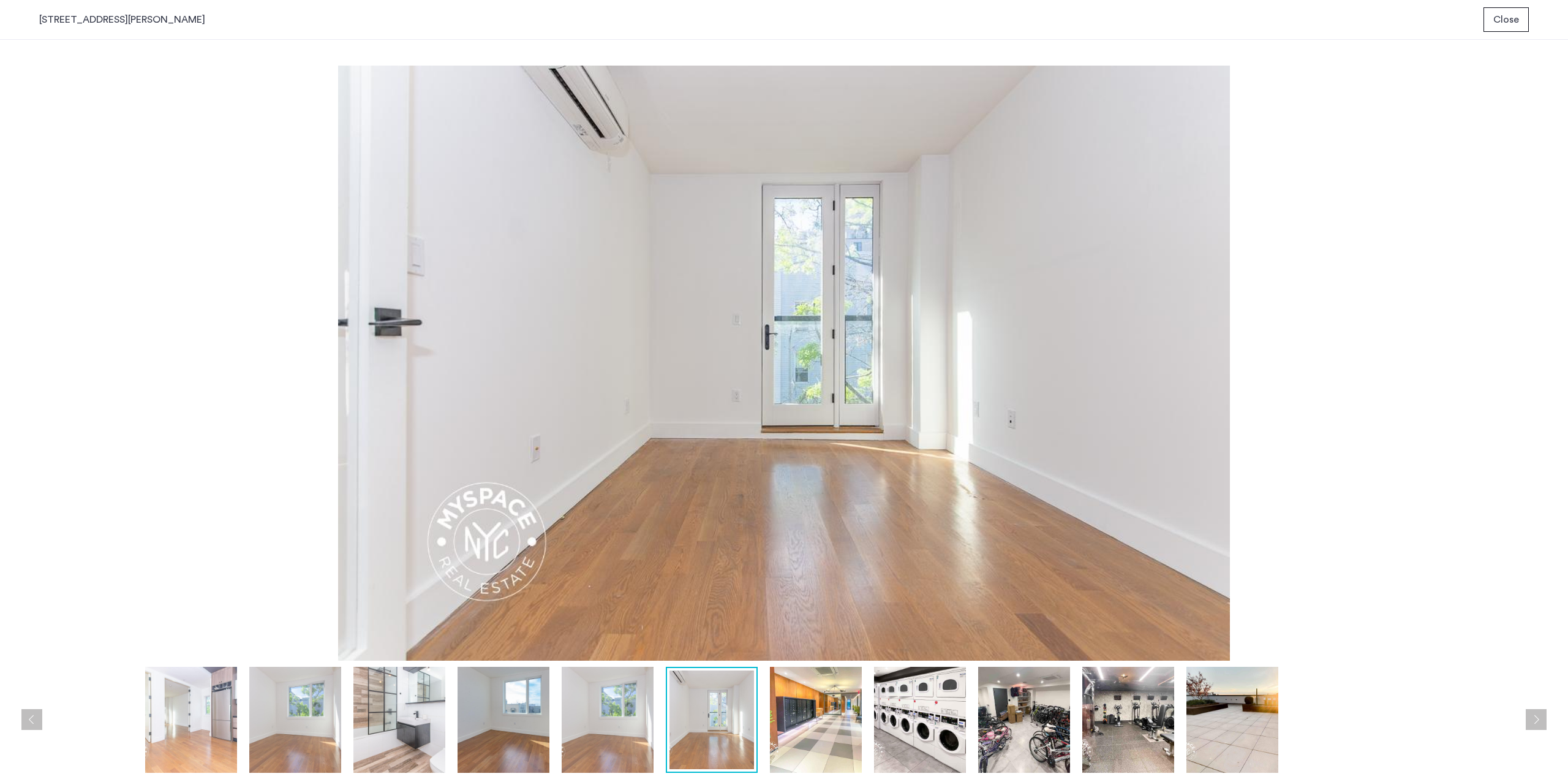
click at [1537, 713] on button "Next apartment" at bounding box center [1535, 718] width 20 height 20
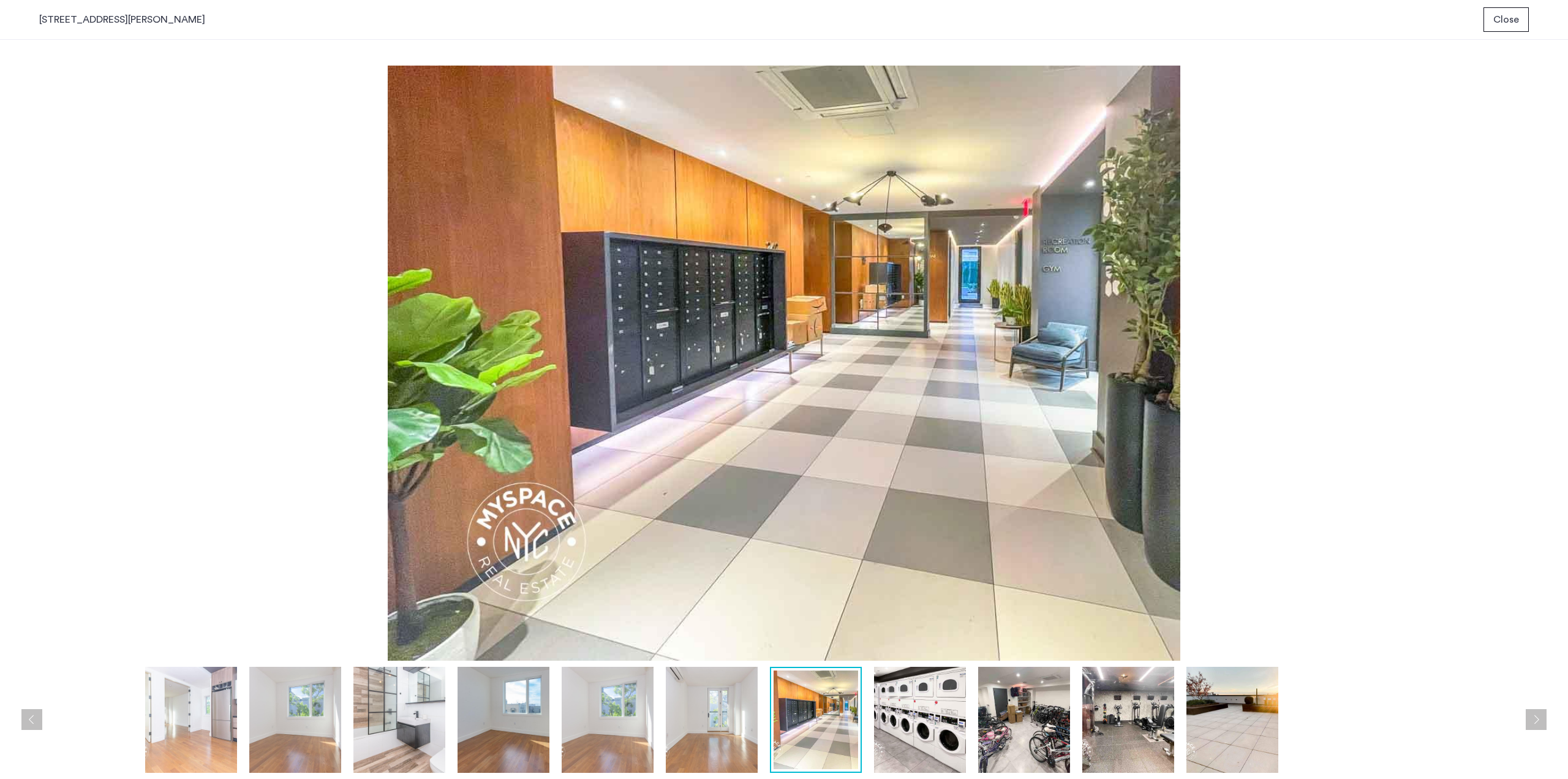
click at [1537, 713] on button "Next apartment" at bounding box center [1535, 718] width 20 height 20
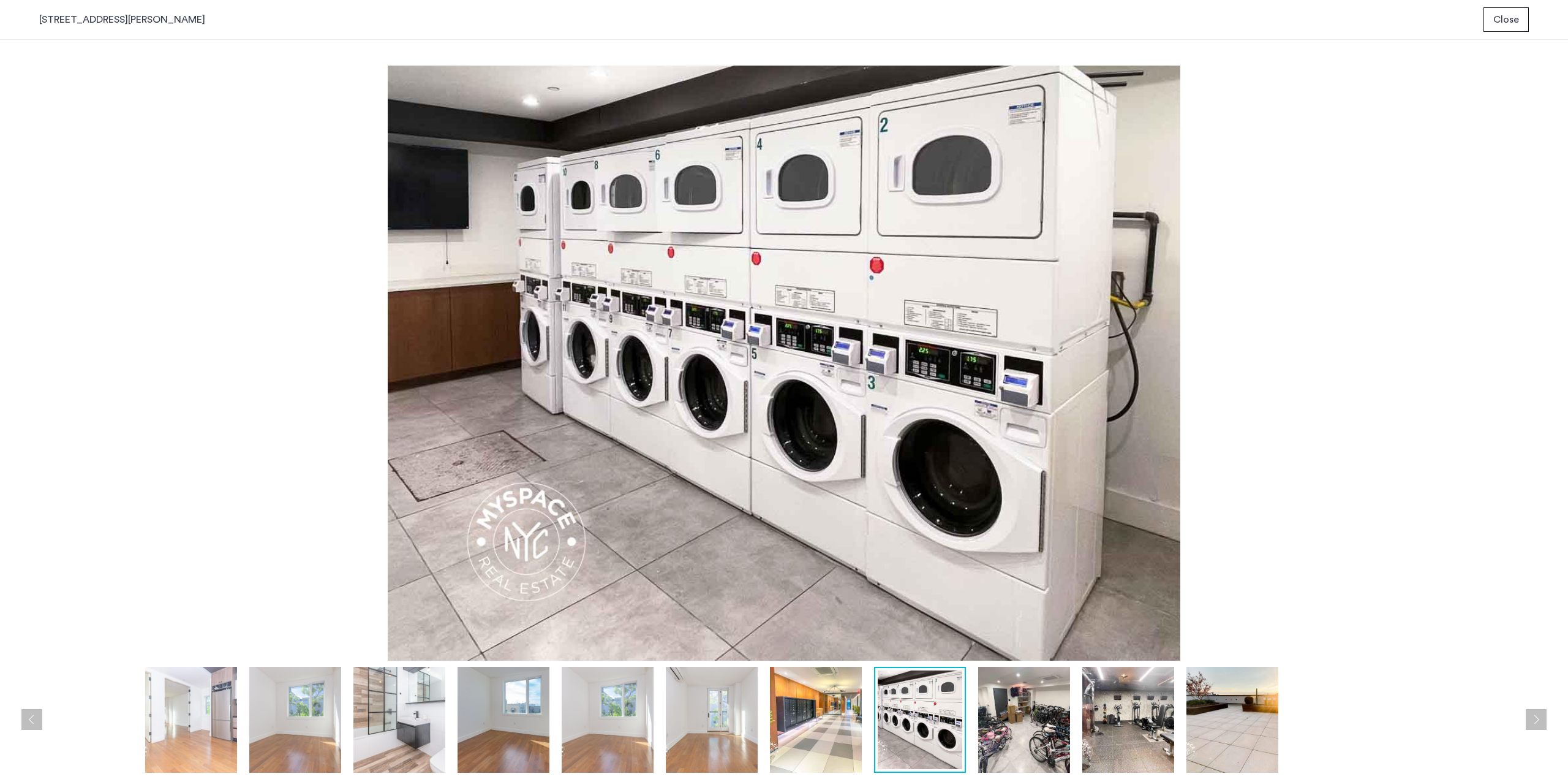
click at [1537, 713] on button "Next apartment" at bounding box center [1535, 718] width 20 height 20
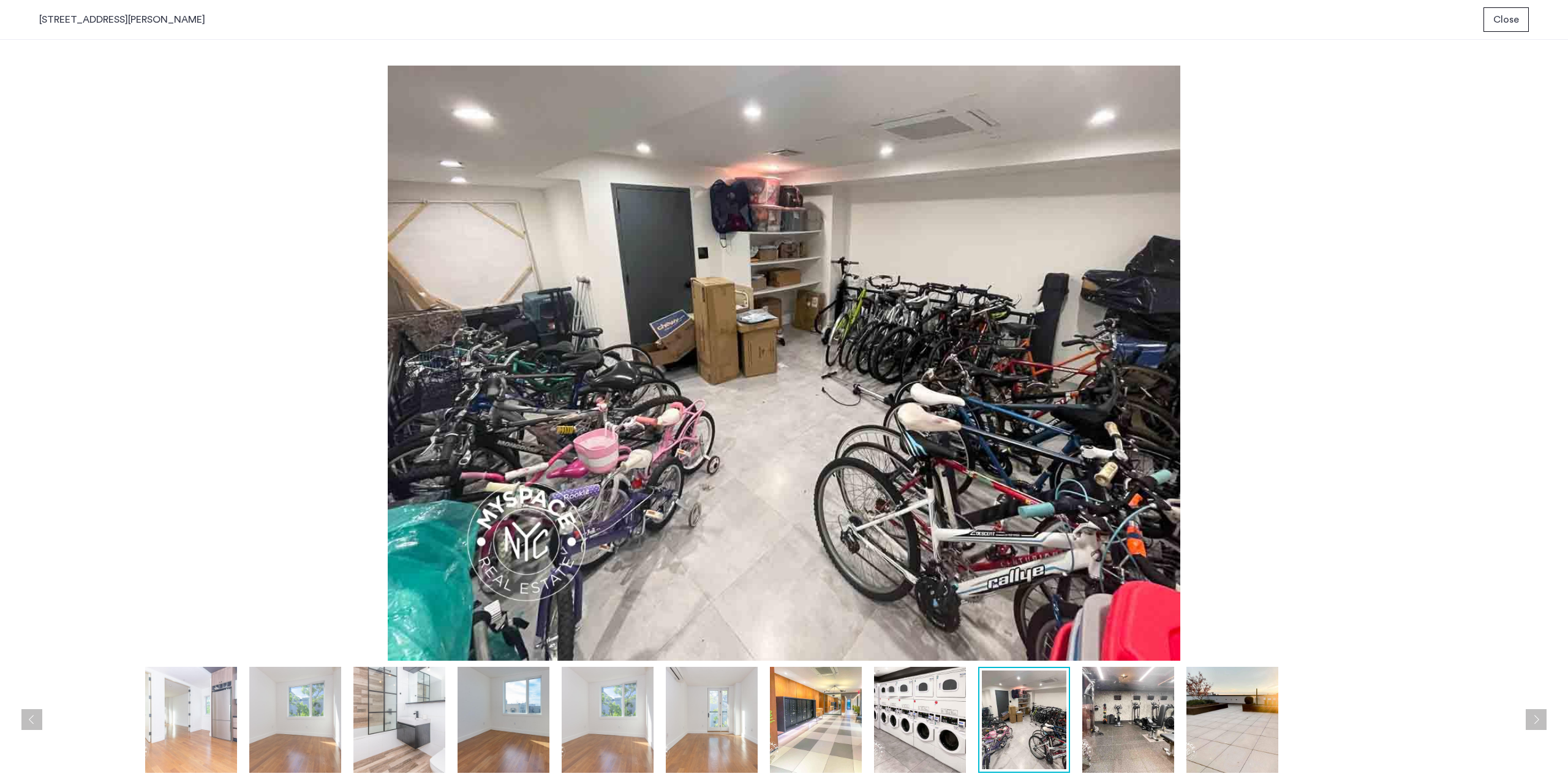
click at [1537, 713] on button "Next apartment" at bounding box center [1535, 718] width 20 height 20
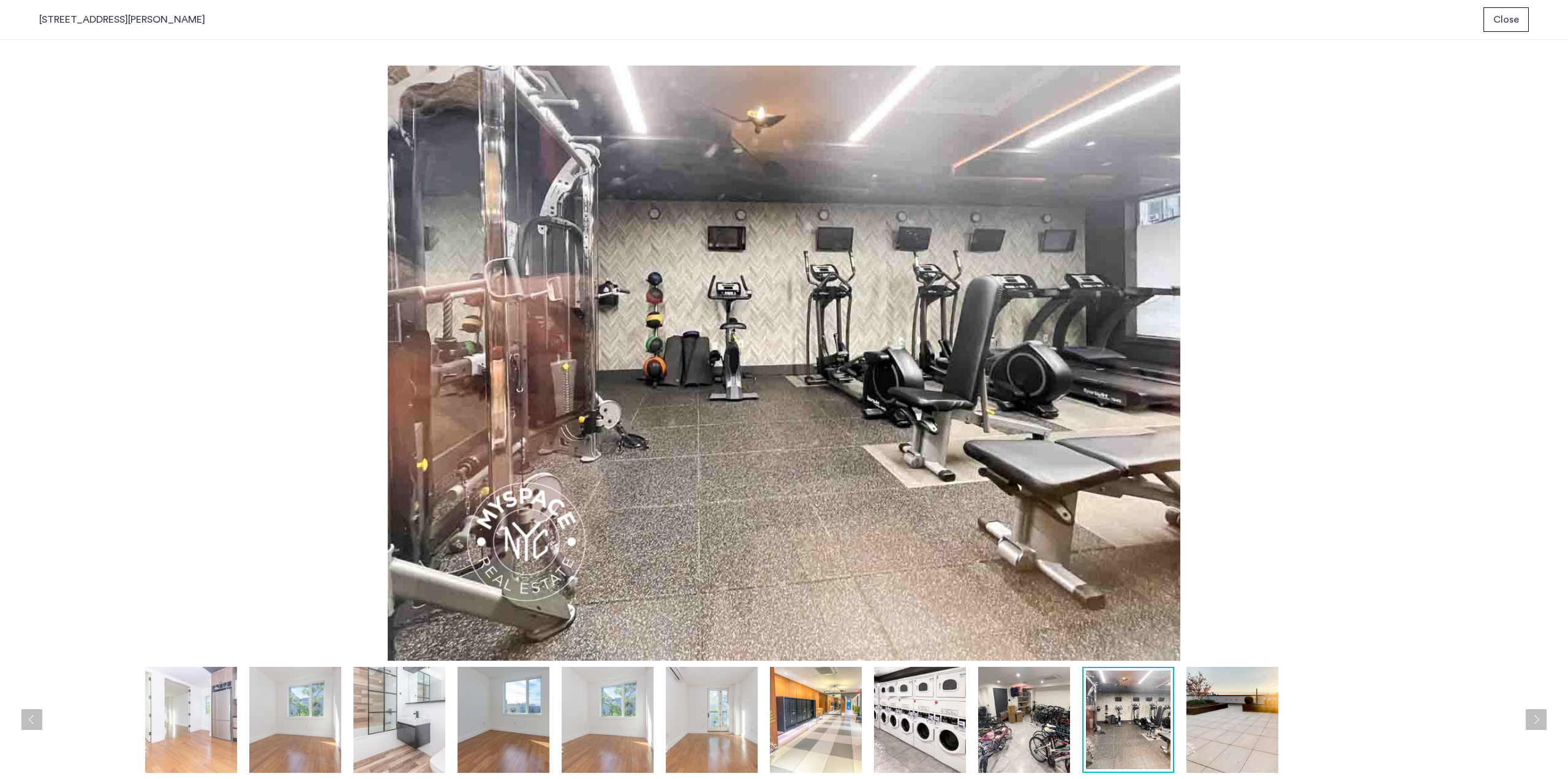
click at [1537, 713] on button "Next apartment" at bounding box center [1535, 718] width 20 height 20
